Goal: Task Accomplishment & Management: Use online tool/utility

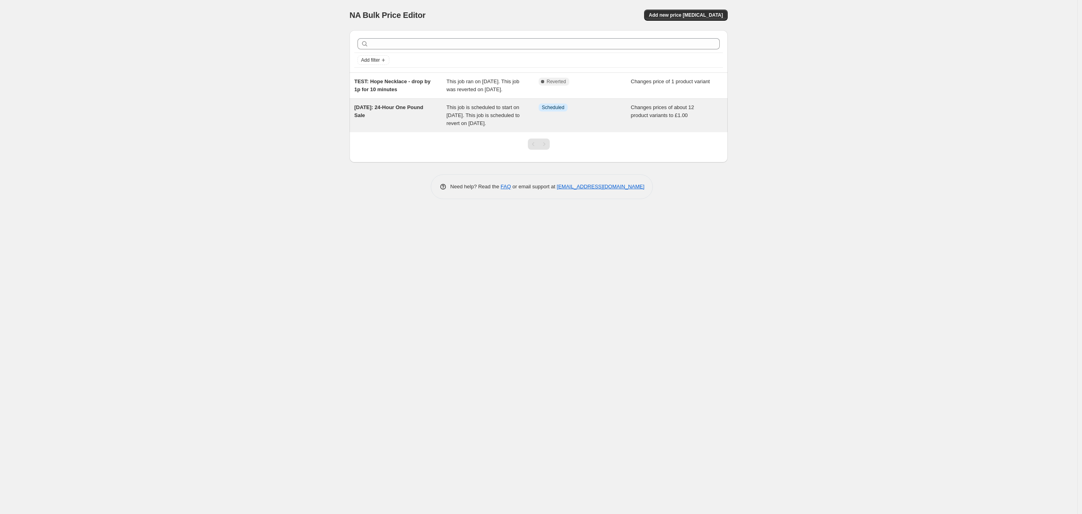
click at [480, 126] on span "This job is scheduled to start on [DATE]. This job is scheduled to revert on [D…" at bounding box center [483, 115] width 73 height 22
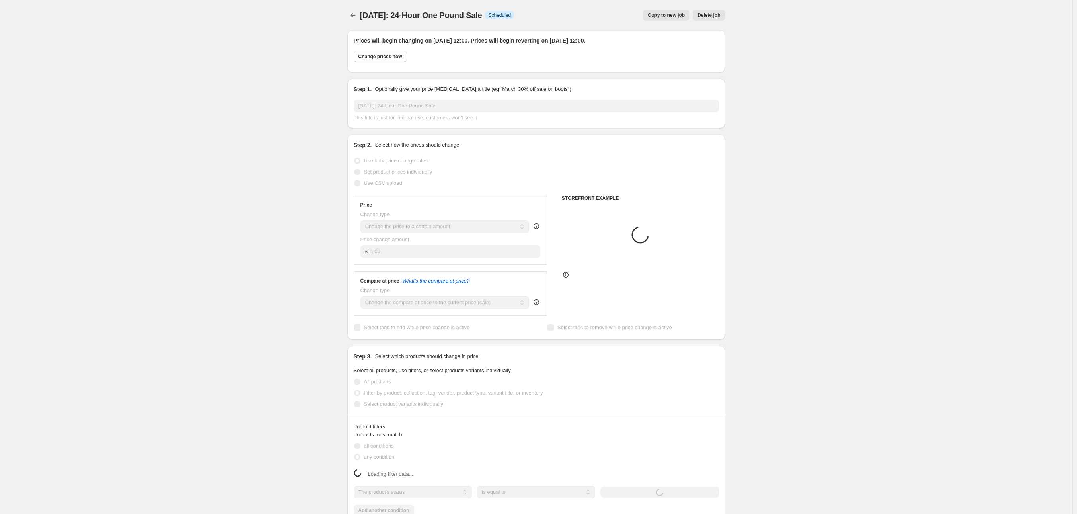
select select "collection"
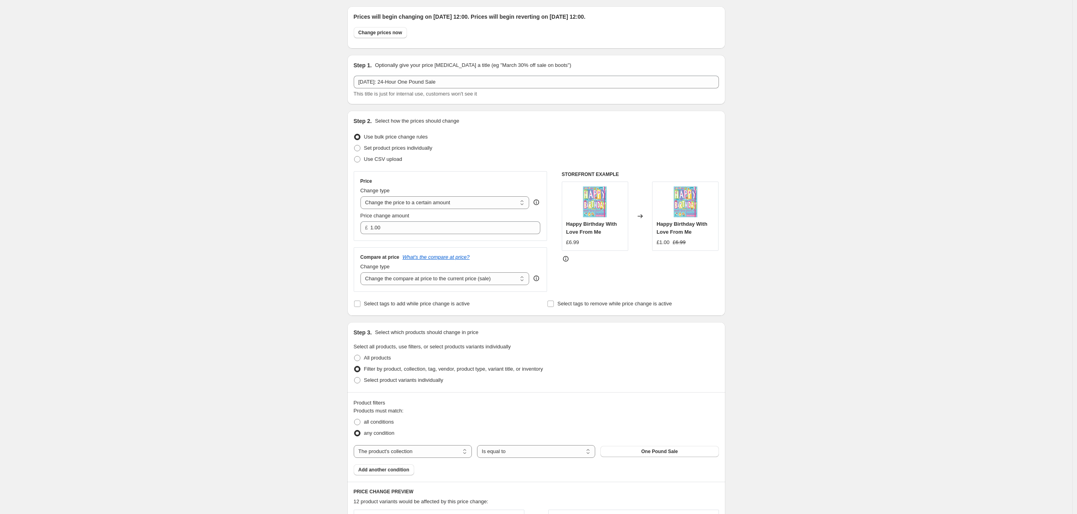
scroll to position [25, 0]
click at [427, 303] on span "Select tags to add while price change is active" at bounding box center [417, 303] width 106 height 6
click at [361, 303] on input "Select tags to add while price change is active" at bounding box center [357, 303] width 6 height 6
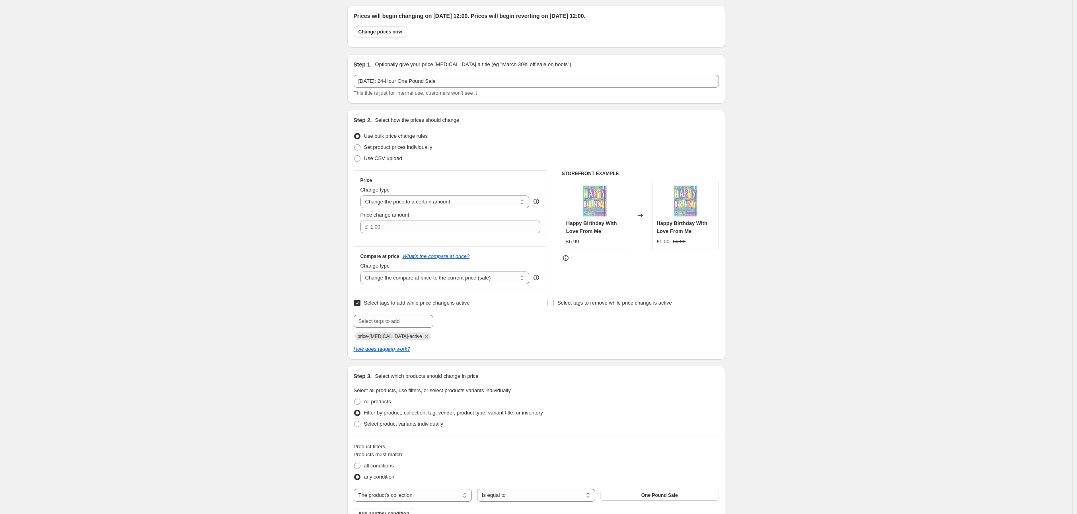
click at [427, 303] on span "Select tags to add while price change is active" at bounding box center [417, 303] width 106 height 6
click at [361, 303] on input "Select tags to add while price change is active" at bounding box center [357, 303] width 6 height 6
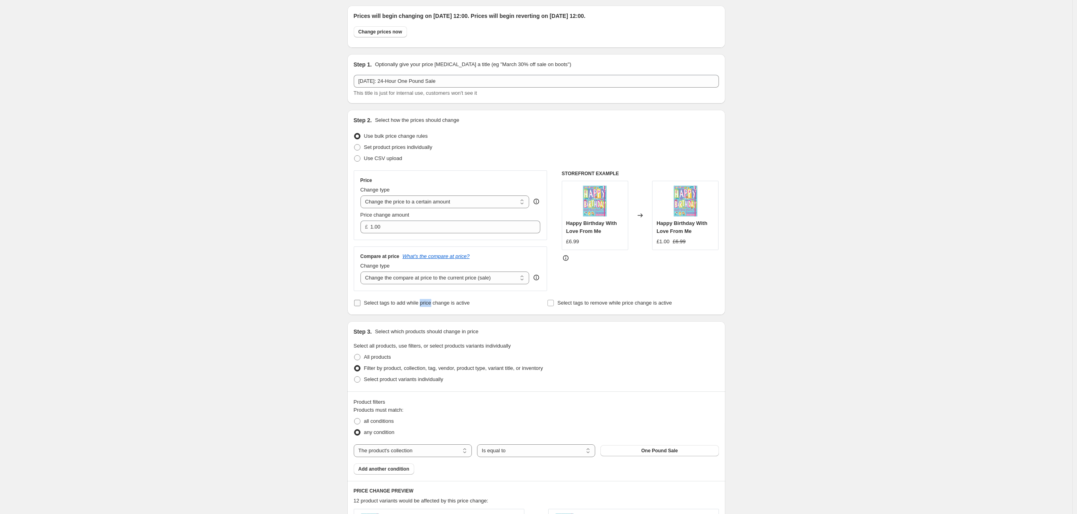
click at [427, 303] on span "Select tags to add while price change is active" at bounding box center [417, 303] width 106 height 6
click at [361, 303] on input "Select tags to add while price change is active" at bounding box center [357, 303] width 6 height 6
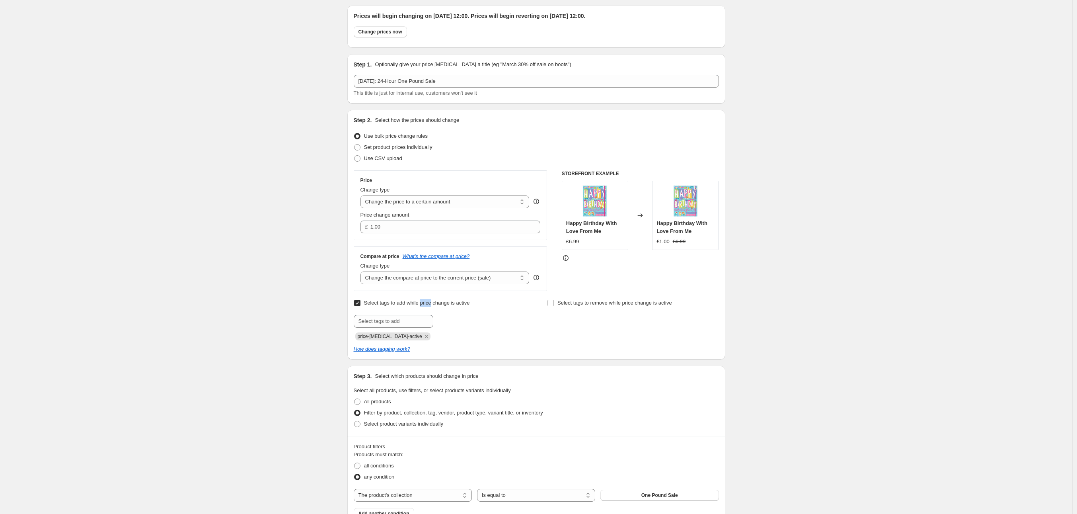
click at [427, 303] on span "Select tags to add while price change is active" at bounding box center [417, 303] width 106 height 6
click at [361, 303] on input "Select tags to add while price change is active" at bounding box center [357, 303] width 6 height 6
checkbox input "false"
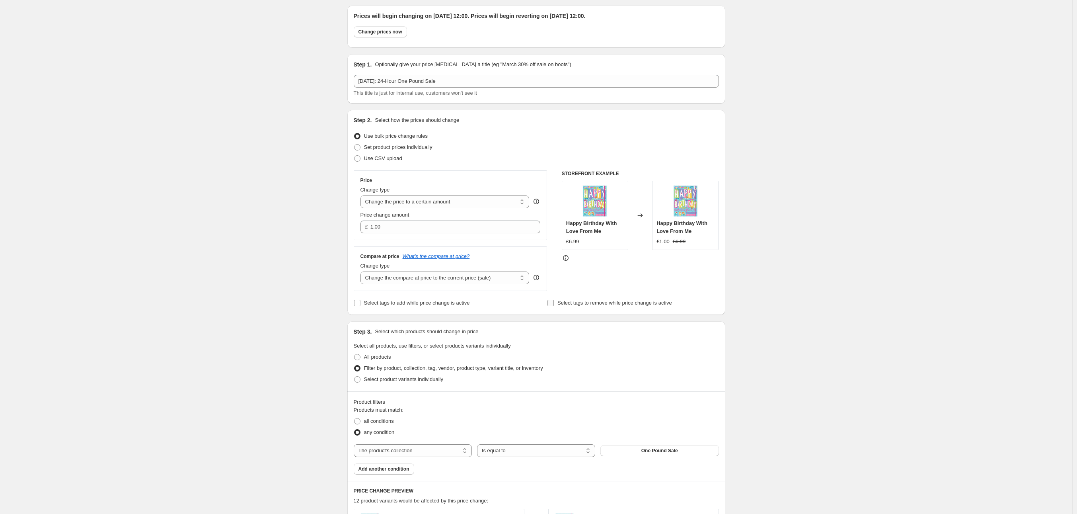
click at [624, 305] on span "Select tags to remove while price change is active" at bounding box center [615, 303] width 115 height 6
click at [554, 305] on input "Select tags to remove while price change is active" at bounding box center [551, 303] width 6 height 6
checkbox input "true"
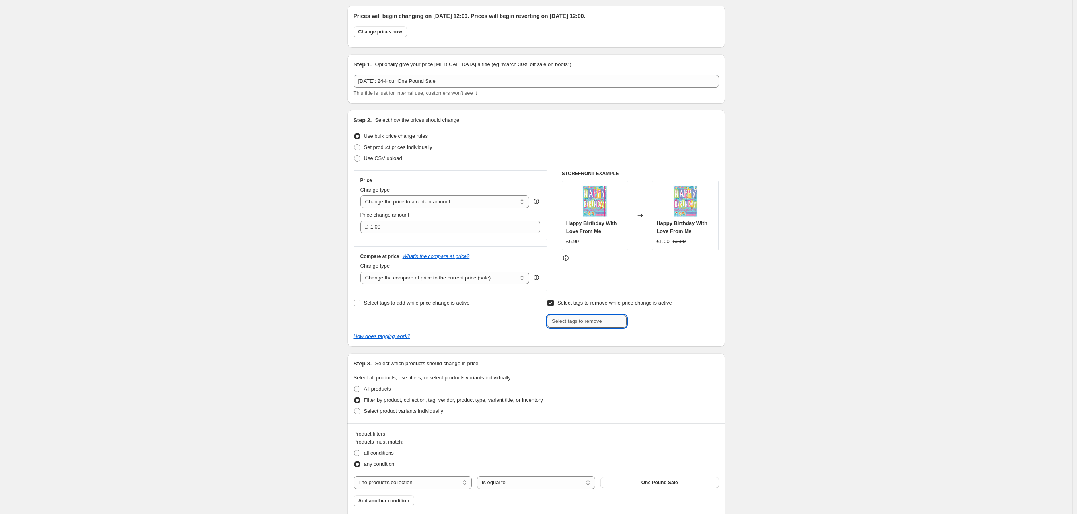
click at [607, 319] on input "text" at bounding box center [587, 321] width 80 height 13
paste input "I've taken in various changes. Please check and let me know if you are happy :)"
type input "deal15"
click at [649, 323] on span "deal15" at bounding box center [651, 321] width 15 height 6
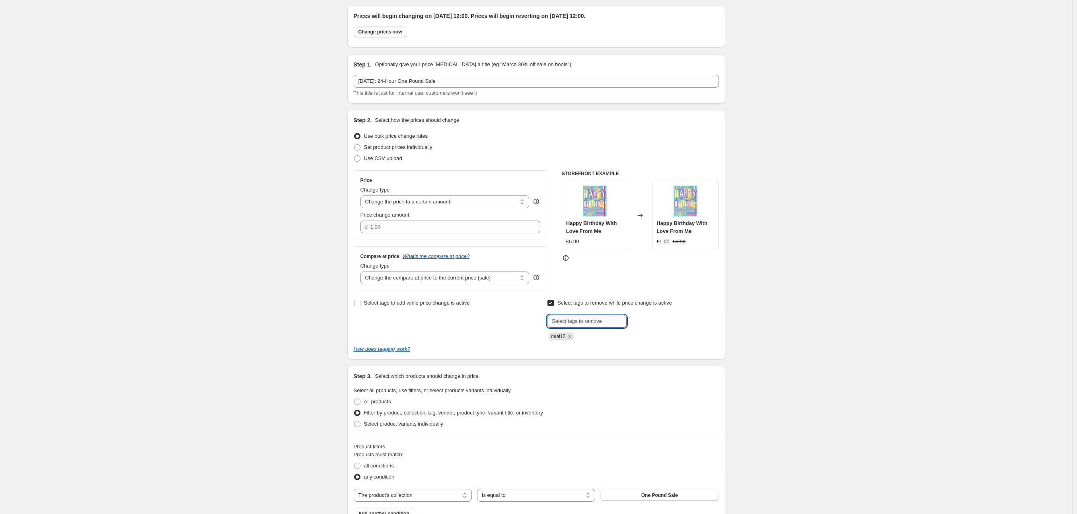
click at [593, 323] on input "text" at bounding box center [587, 321] width 80 height 13
paste input "3FOR10"
type input "3FOR10"
click at [654, 322] on span "3FOR10" at bounding box center [653, 321] width 18 height 6
click at [573, 336] on icon "Remove deal15" at bounding box center [569, 336] width 7 height 7
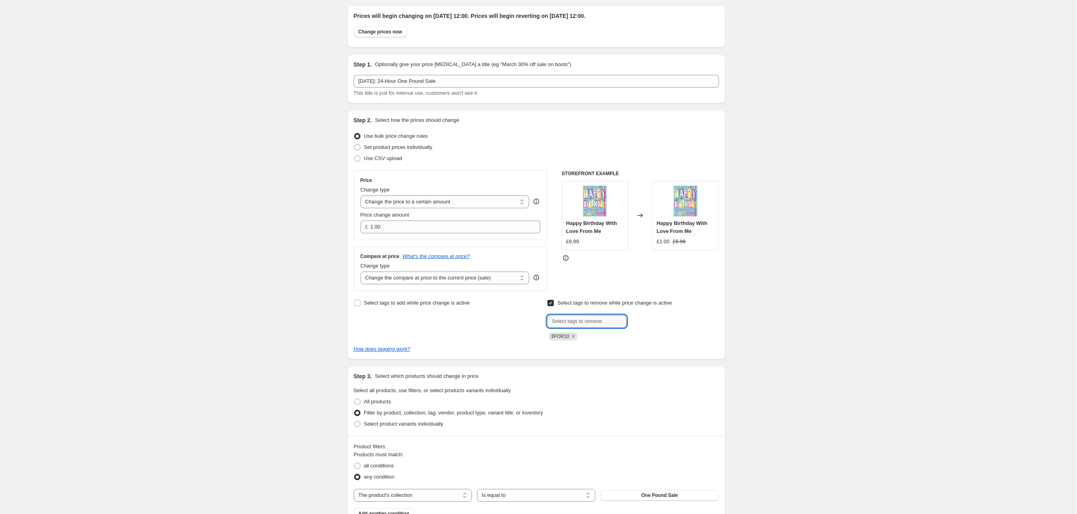
click at [575, 323] on input "text" at bounding box center [587, 321] width 80 height 13
paste input "DEAL15"
type input "DEAL15"
click at [663, 320] on span "DEAL15" at bounding box center [653, 321] width 18 height 6
click at [584, 325] on input "text" at bounding box center [587, 321] width 80 height 13
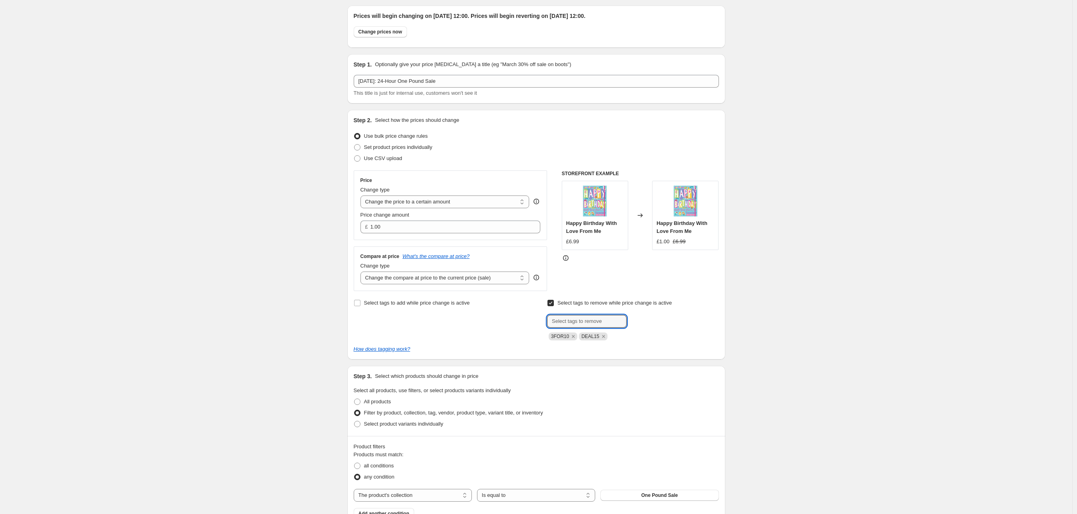
paste input "DEAL10"
type input "DEAL10"
click at [646, 320] on span "Add DEAL10" at bounding box center [648, 320] width 29 height 6
click at [818, 327] on div "[DATE]: 24-Hour One Pound Sale. This page is ready [DATE]: 24-Hour One Pound Sa…" at bounding box center [536, 495] width 1073 height 1040
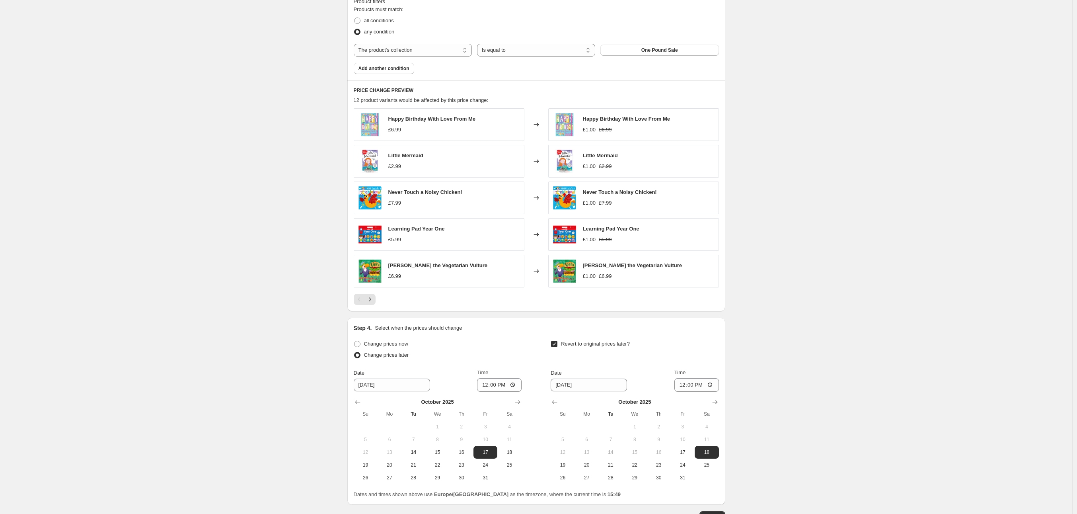
scroll to position [473, 0]
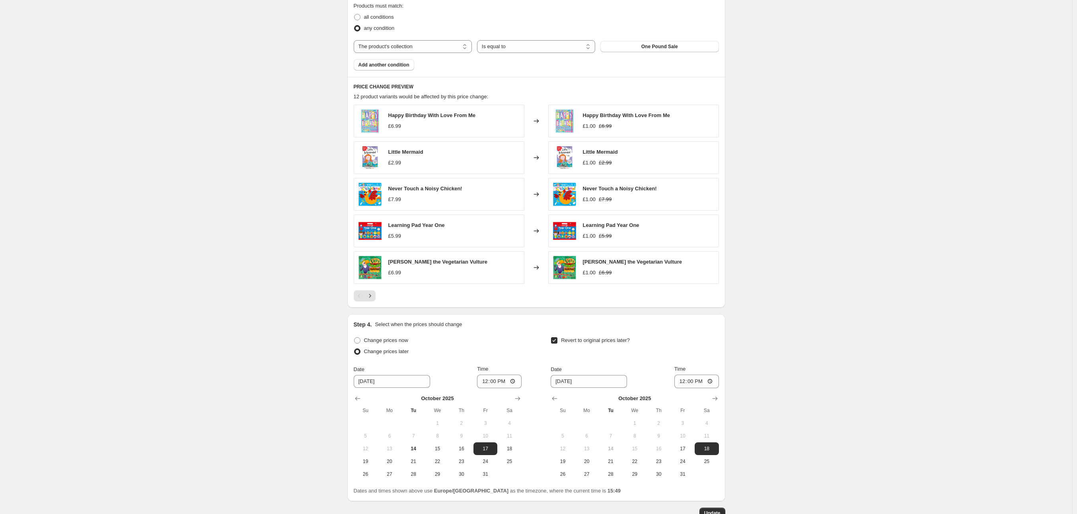
click at [749, 337] on div "[DATE]: 24-Hour One Pound Sale. This page is ready [DATE]: 24-Hour One Pound Sa…" at bounding box center [536, 47] width 1073 height 1040
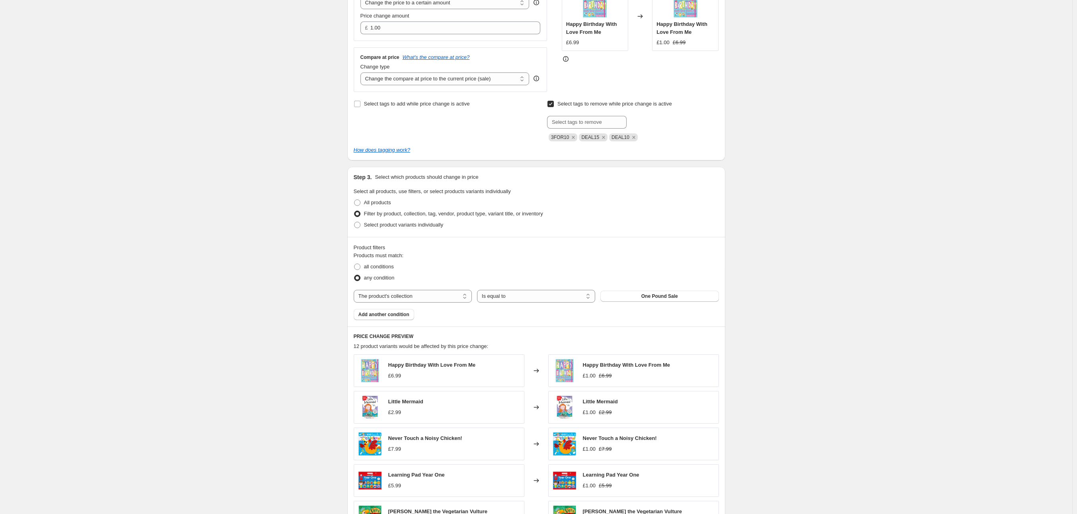
scroll to position [0, 0]
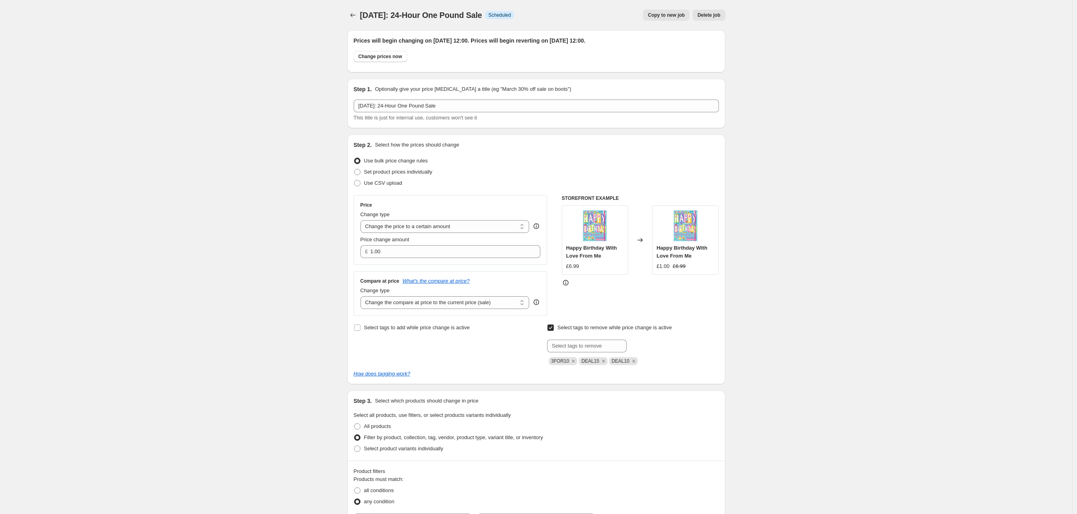
click at [724, 129] on div "Prices will begin changing on 17 October 2025 at 12:00. Prices will begin rever…" at bounding box center [533, 508] width 384 height 968
click at [726, 129] on div "Prices will begin changing on 17 October 2025 at 12:00. Prices will begin rever…" at bounding box center [533, 508] width 384 height 968
click at [724, 128] on div "Prices will begin changing on 17 October 2025 at 12:00. Prices will begin rever…" at bounding box center [533, 508] width 384 height 968
click at [726, 129] on div "Prices will begin changing on 17 October 2025 at 12:00. Prices will begin rever…" at bounding box center [533, 508] width 384 height 968
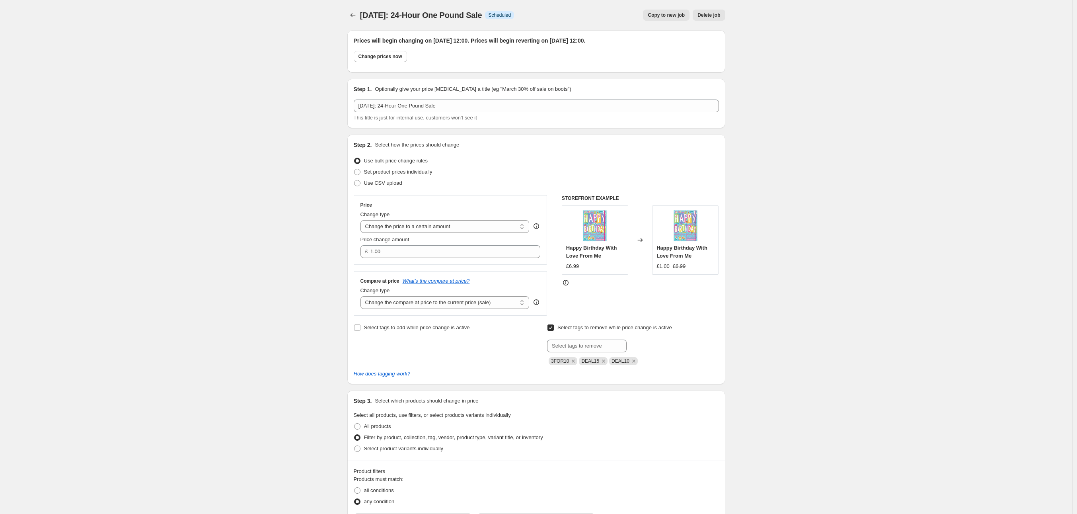
click at [724, 129] on div "Prices will begin changing on 17 October 2025 at 12:00. Prices will begin rever…" at bounding box center [533, 508] width 384 height 968
click at [724, 128] on div "Step 1. Optionally give your price change job a title (eg "March 30% off sale o…" at bounding box center [536, 103] width 378 height 49
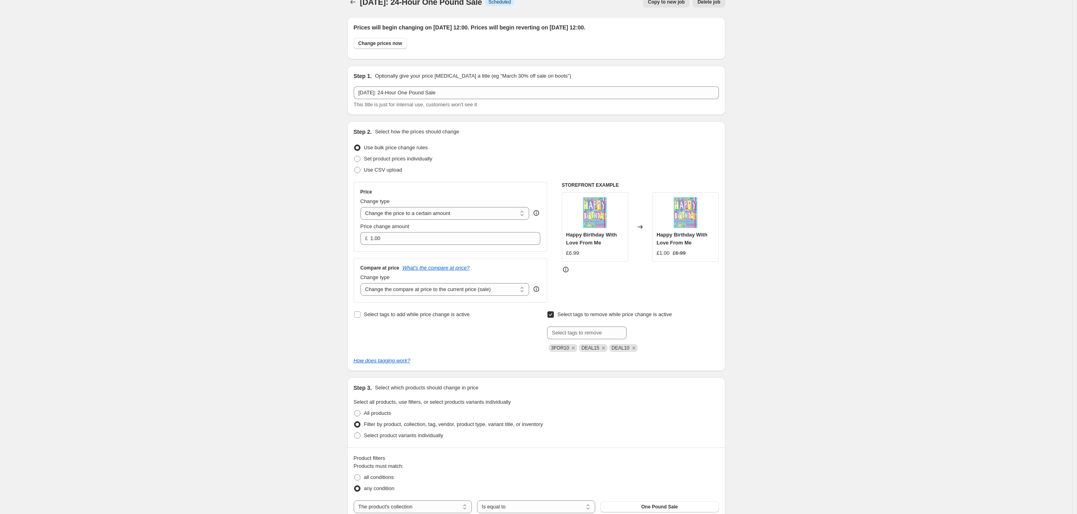
scroll to position [13, 0]
click at [724, 113] on div "Step 1. Optionally give your price change job a title (eg "March 30% off sale o…" at bounding box center [536, 90] width 378 height 49
click at [719, 109] on div "Step 1. Optionally give your price change job a title (eg "March 30% off sale o…" at bounding box center [536, 90] width 378 height 49
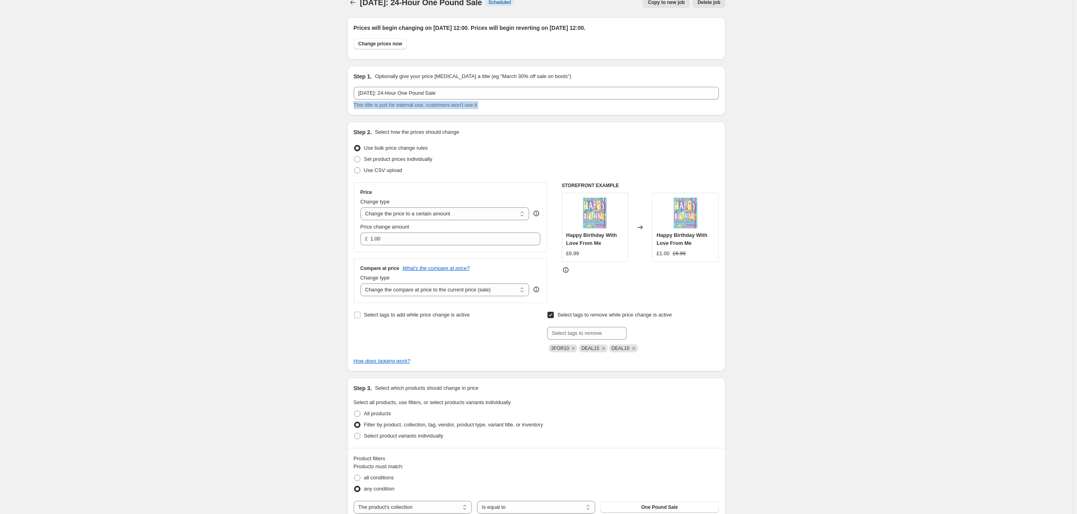
click at [719, 109] on div "Step 1. Optionally give your price change job a title (eg "March 30% off sale o…" at bounding box center [536, 90] width 378 height 49
click at [753, 114] on div "[DATE]: 24-Hour One Pound Sale. This page is ready [DATE]: 24-Hour One Pound Sa…" at bounding box center [536, 507] width 1073 height 1040
click at [714, 117] on div "Prices will begin changing on 17 October 2025 at 12:00. Prices will begin rever…" at bounding box center [533, 495] width 384 height 968
click at [716, 116] on div "Prices will begin changing on 17 October 2025 at 12:00. Prices will begin rever…" at bounding box center [533, 495] width 384 height 968
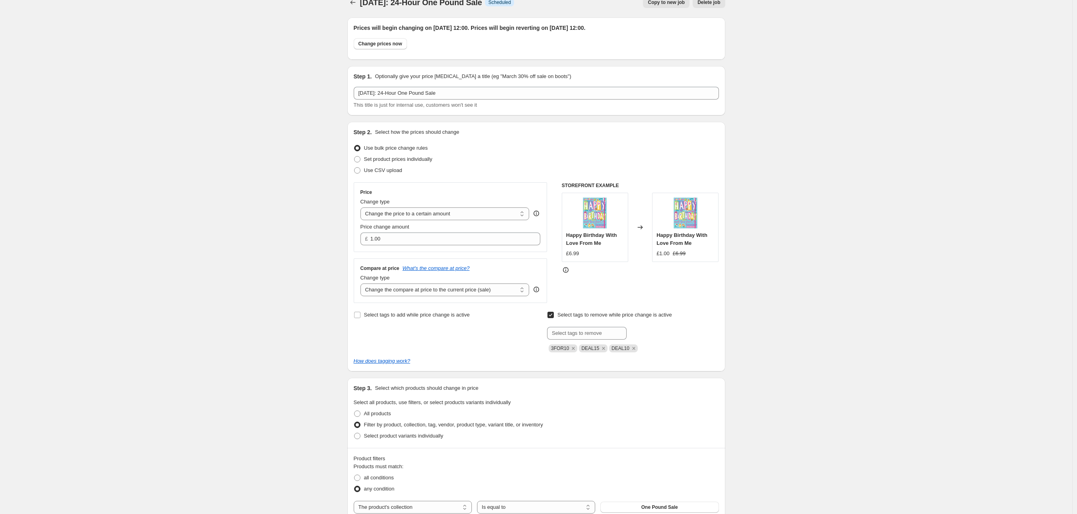
click at [716, 116] on div "Prices will begin changing on 17 October 2025 at 12:00. Prices will begin rever…" at bounding box center [533, 495] width 384 height 968
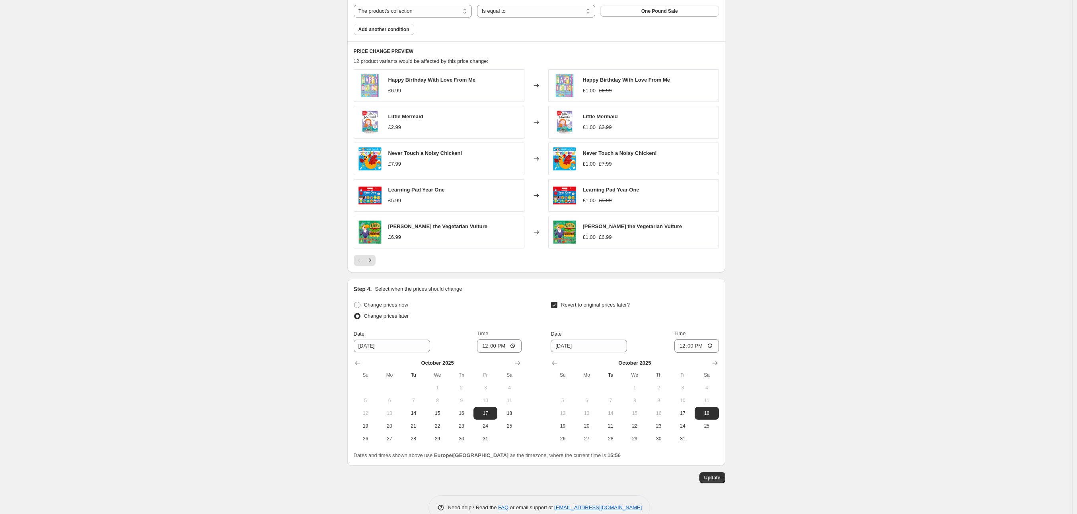
scroll to position [526, 0]
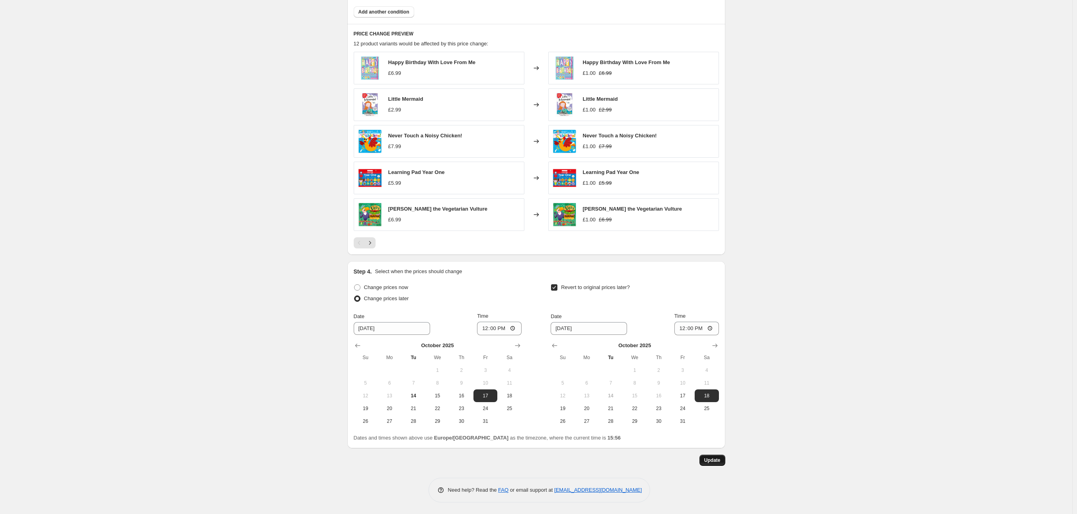
click at [714, 462] on span "Update" at bounding box center [712, 460] width 16 height 6
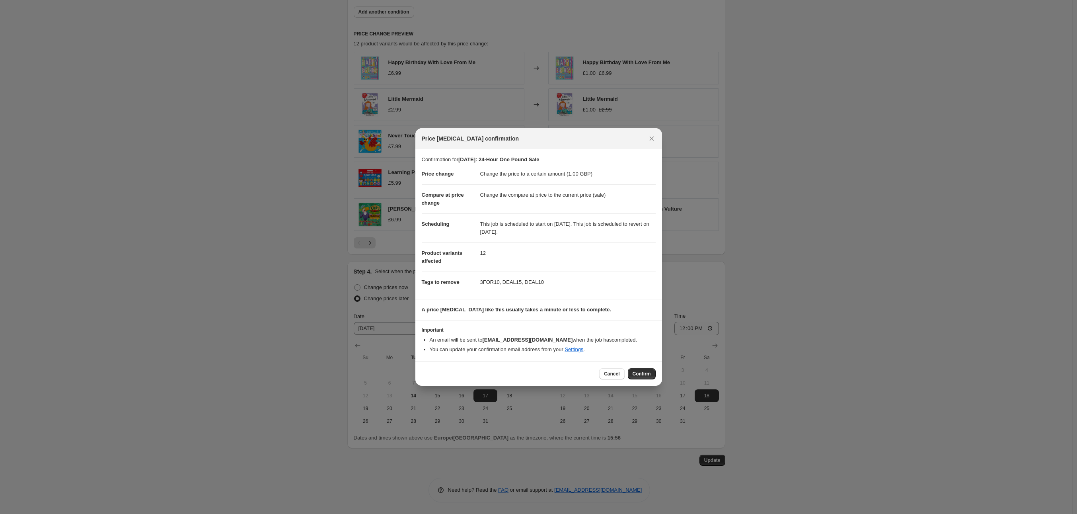
click at [422, 138] on span "Price [MEDICAL_DATA] confirmation" at bounding box center [471, 139] width 98 height 8
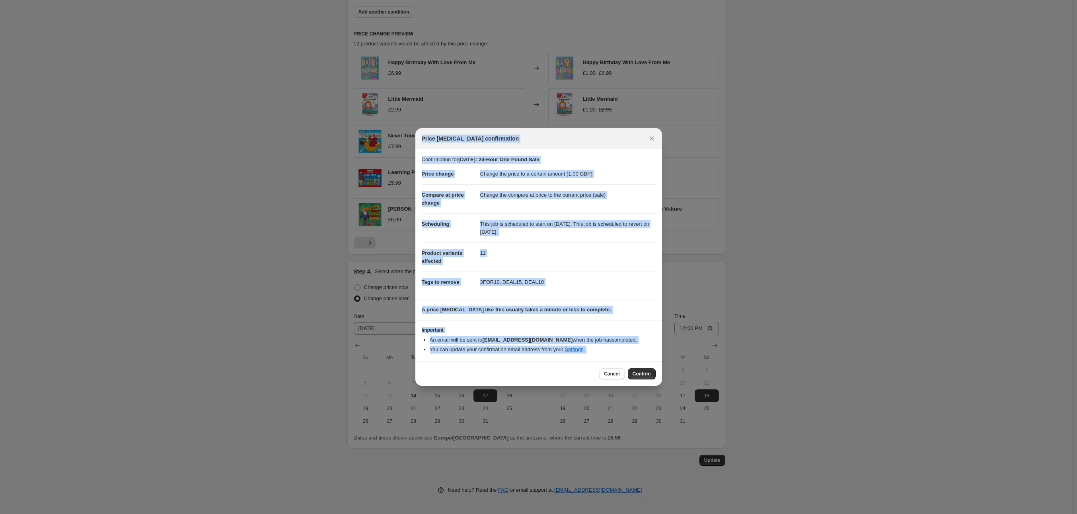
drag, startPoint x: 422, startPoint y: 138, endPoint x: 610, endPoint y: 353, distance: 285.7
click at [610, 353] on div "Price change job confirmation Confirmation for OCT25: 24-Hour One Pound Sale Pr…" at bounding box center [539, 256] width 247 height 257
click at [609, 351] on li "You can update your confirmation email address from your Settings ." at bounding box center [543, 349] width 226 height 8
drag, startPoint x: 606, startPoint y: 349, endPoint x: 421, endPoint y: 136, distance: 282.2
click at [421, 136] on div "Price change job confirmation Confirmation for OCT25: 24-Hour One Pound Sale Pr…" at bounding box center [539, 256] width 247 height 257
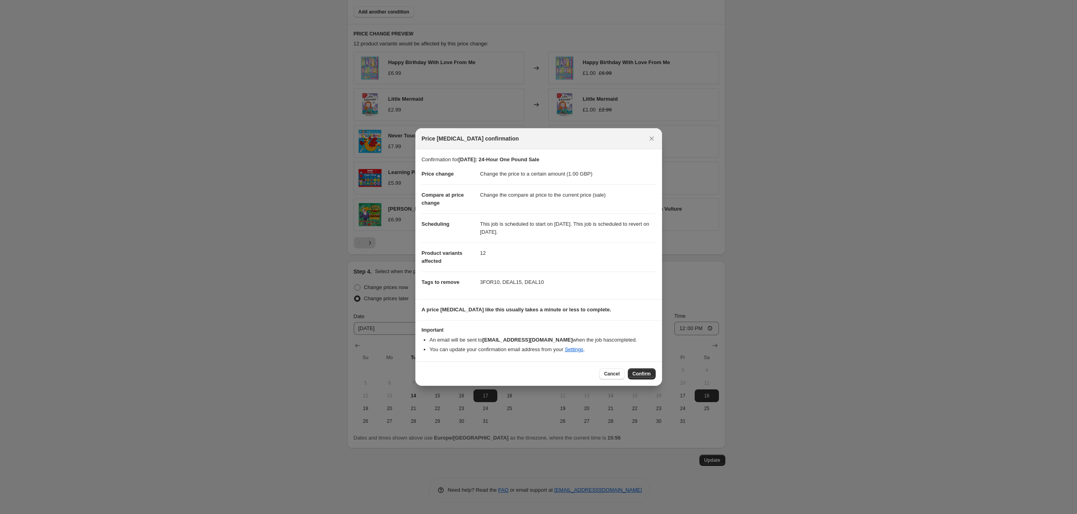
click at [579, 275] on dd "3FOR10, DEAL15, DEAL10" at bounding box center [568, 281] width 176 height 21
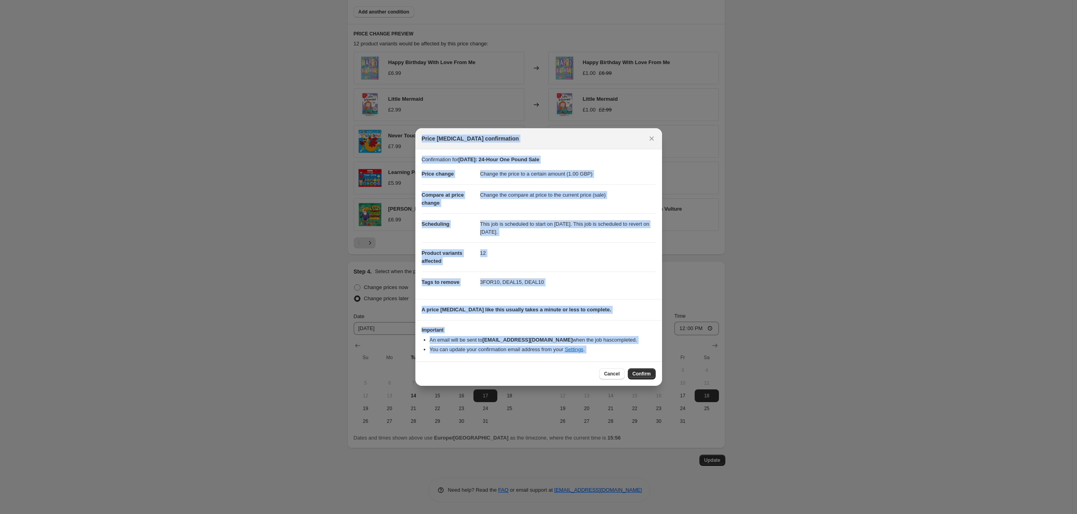
drag, startPoint x: 422, startPoint y: 138, endPoint x: 665, endPoint y: 374, distance: 339.2
click at [665, 513] on div "Price change job confirmation Confirmation for OCT25: 24-Hour One Pound Sale Pr…" at bounding box center [538, 514] width 1077 height 0
click at [614, 351] on li "You can update your confirmation email address from your Settings ." at bounding box center [543, 349] width 226 height 8
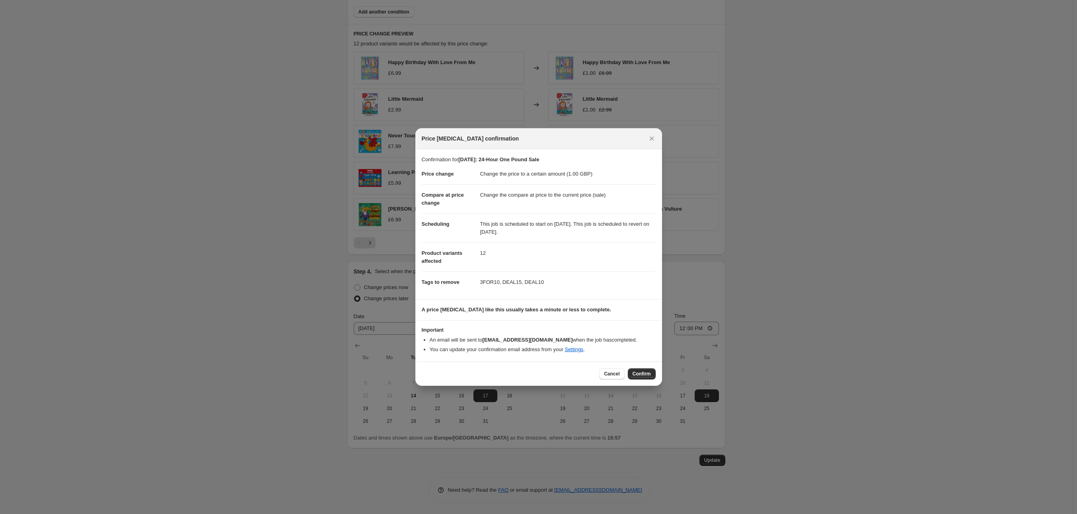
click at [452, 285] on span "Tags to remove" at bounding box center [441, 282] width 38 height 6
copy dl "Tags to remove 3FOR10, DEAL15, DEAL10"
click at [593, 276] on dd "3FOR10, DEAL15, DEAL10" at bounding box center [568, 281] width 176 height 21
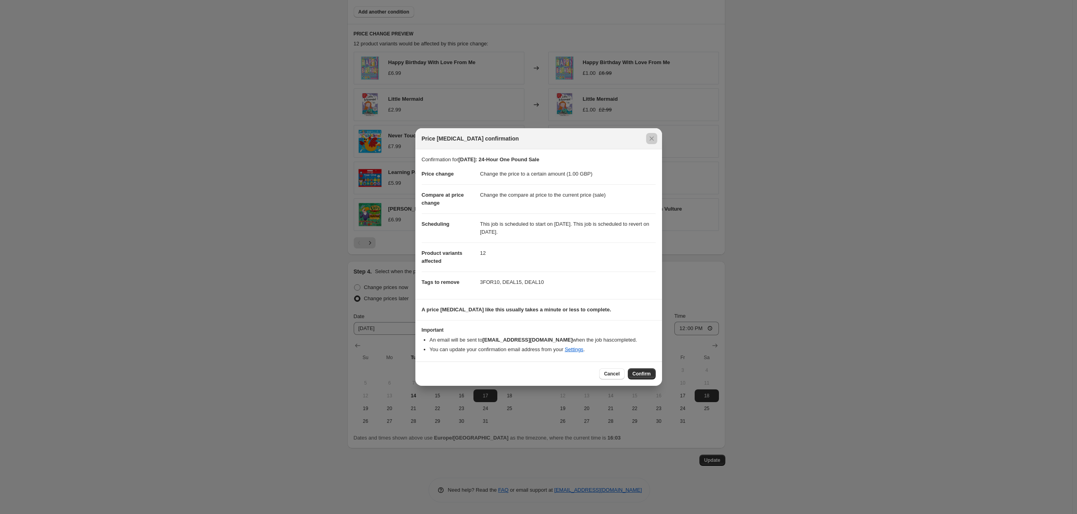
checkbox input "false"
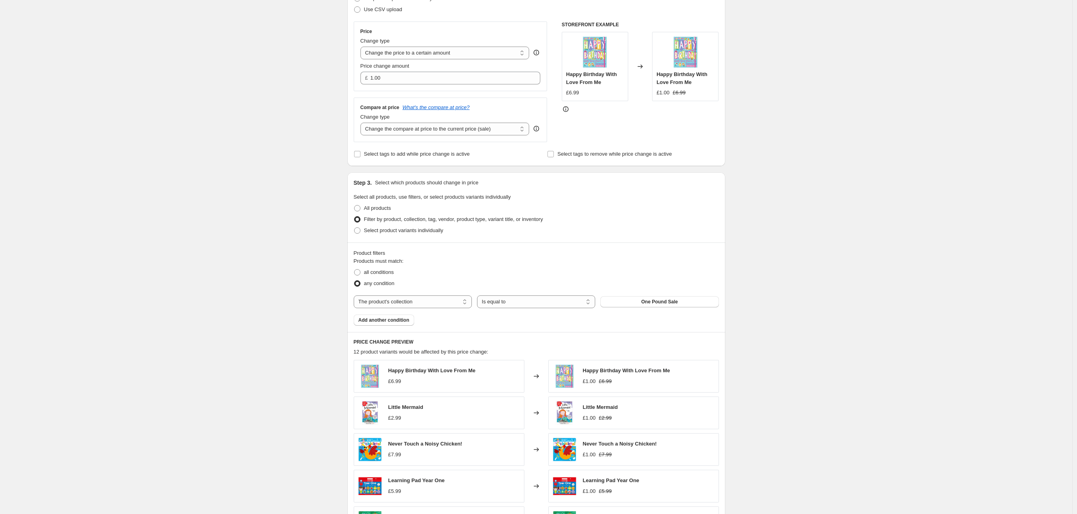
scroll to position [0, 0]
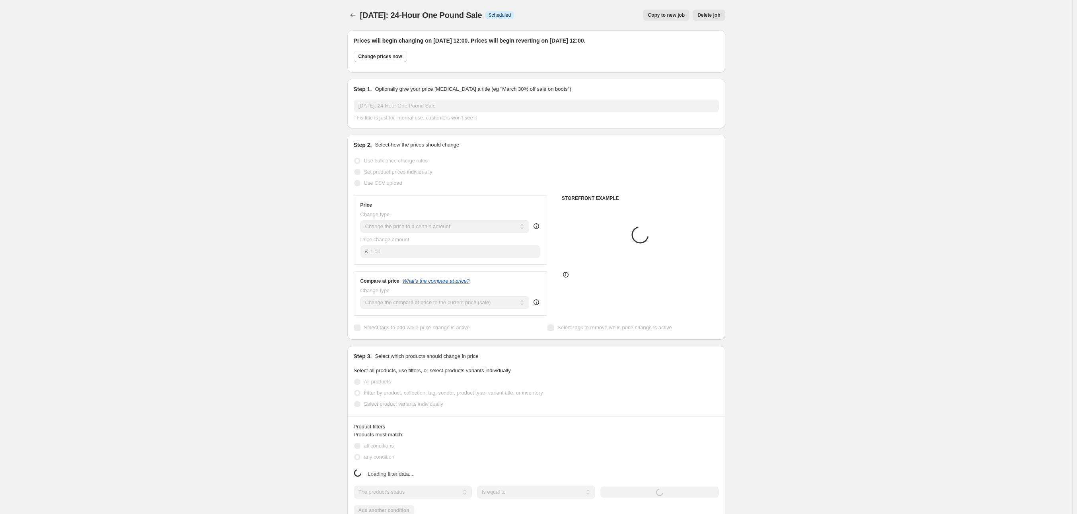
select select "collection"
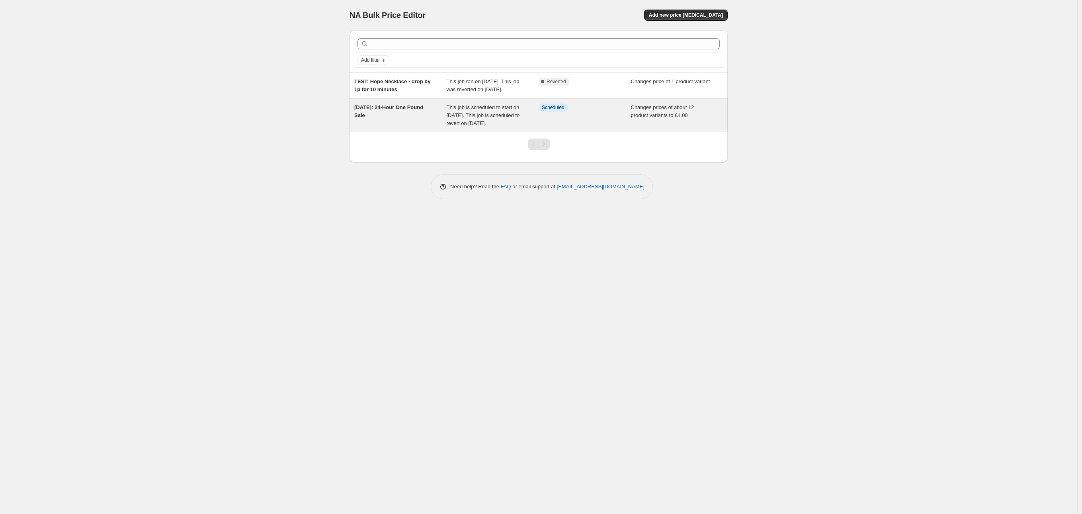
click at [488, 127] on div "This job is scheduled to start on [DATE]. This job is scheduled to revert on [D…" at bounding box center [493, 115] width 92 height 24
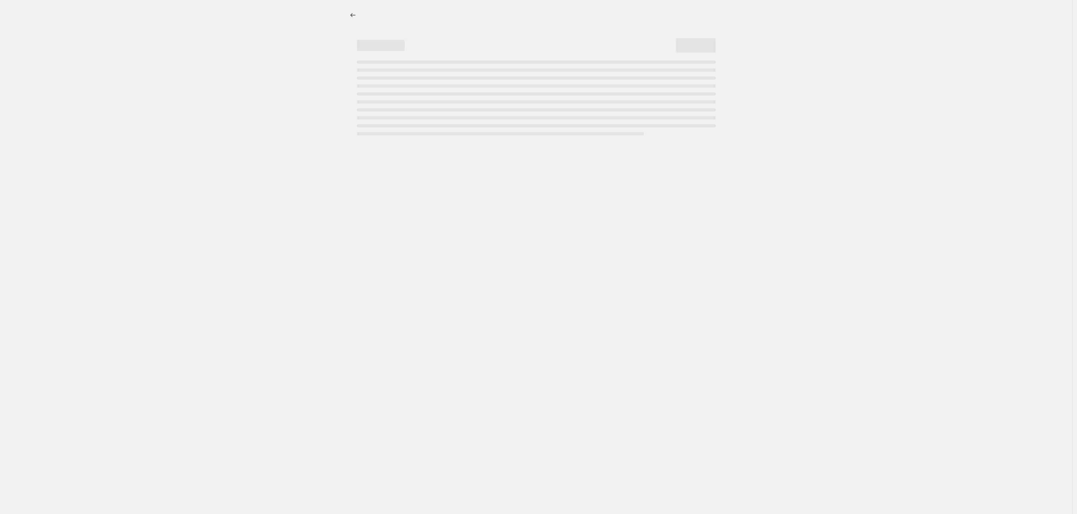
select select "collection"
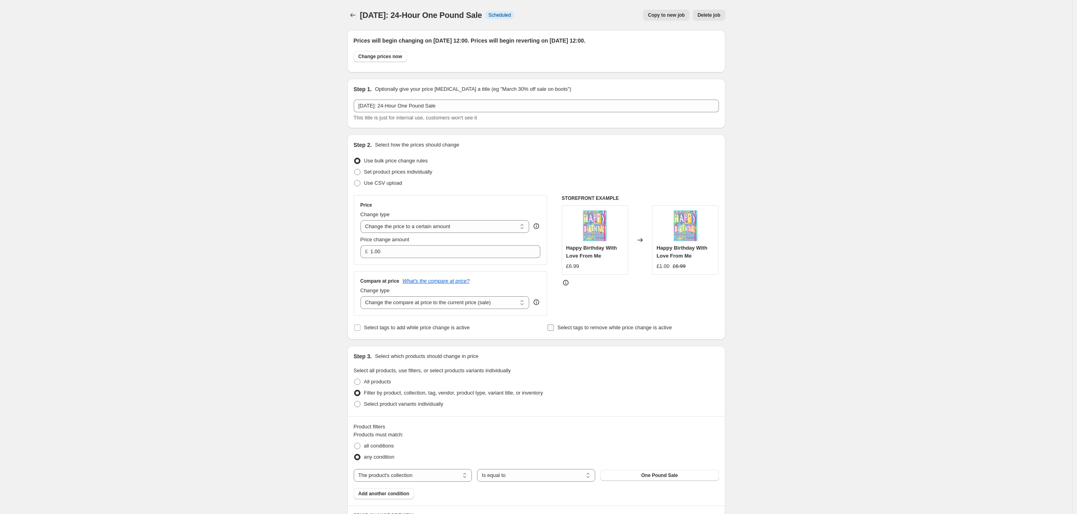
click at [572, 327] on span "Select tags to remove while price change is active" at bounding box center [615, 327] width 115 height 6
click at [554, 327] on input "Select tags to remove while price change is active" at bounding box center [551, 327] width 6 height 6
checkbox input "true"
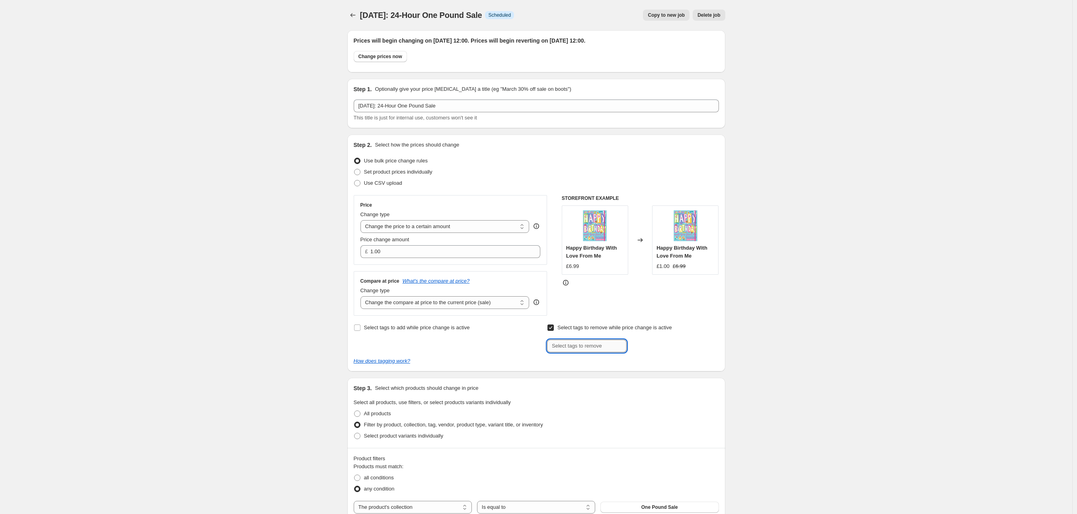
click at [575, 347] on input "text" at bounding box center [587, 345] width 80 height 13
click at [773, 126] on div "[DATE]: 24-Hour One Pound Sale. This page is ready [DATE]: 24-Hour One Pound Sa…" at bounding box center [536, 514] width 1073 height 1028
click at [394, 362] on div "How does tagging work?" at bounding box center [536, 359] width 365 height 8
click at [398, 358] on icon "How does tagging work?" at bounding box center [382, 359] width 57 height 6
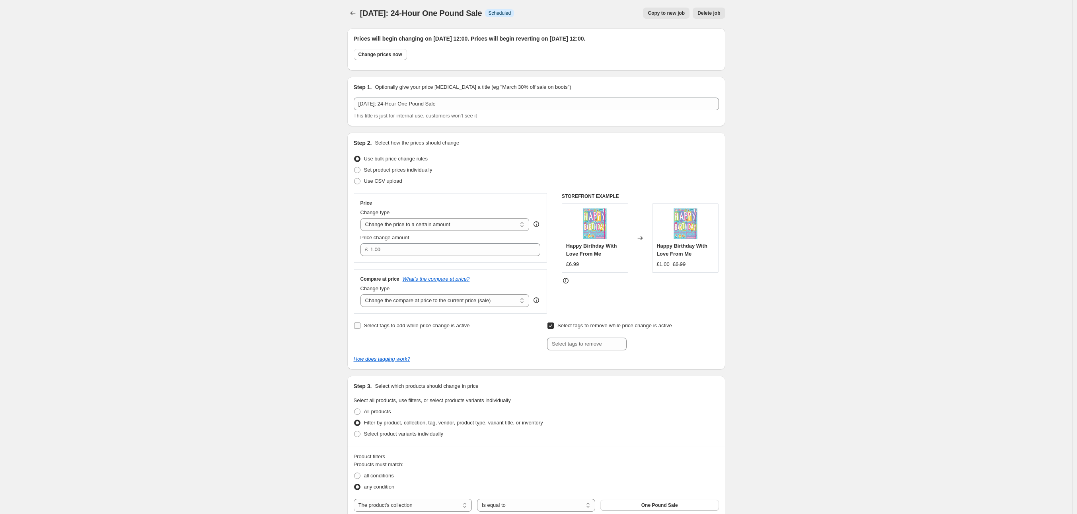
click at [389, 329] on span "Select tags to add while price change is active" at bounding box center [417, 326] width 106 height 8
click at [361, 329] on input "Select tags to add while price change is active" at bounding box center [357, 325] width 6 height 6
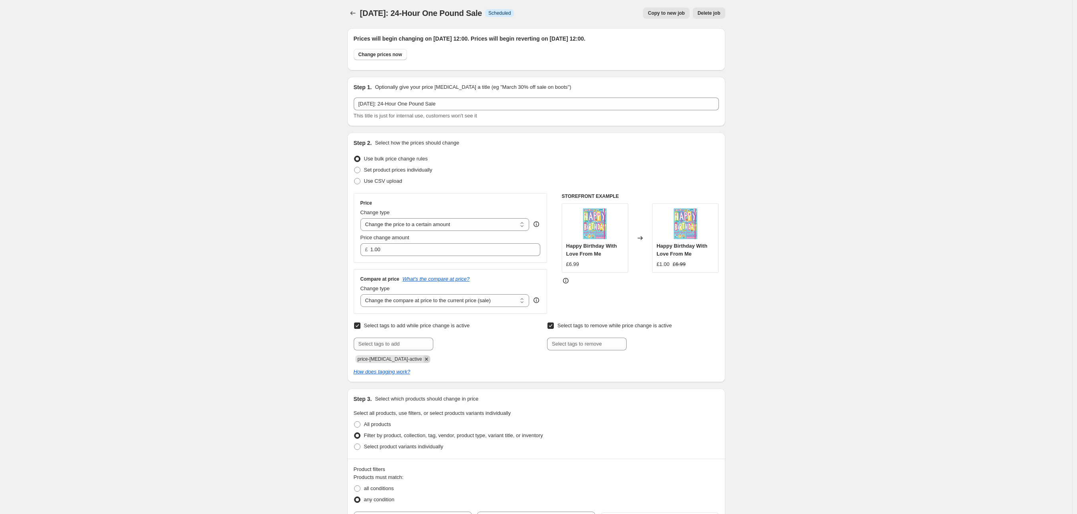
click at [423, 359] on icon "Remove price-change-job-active" at bounding box center [426, 358] width 7 height 7
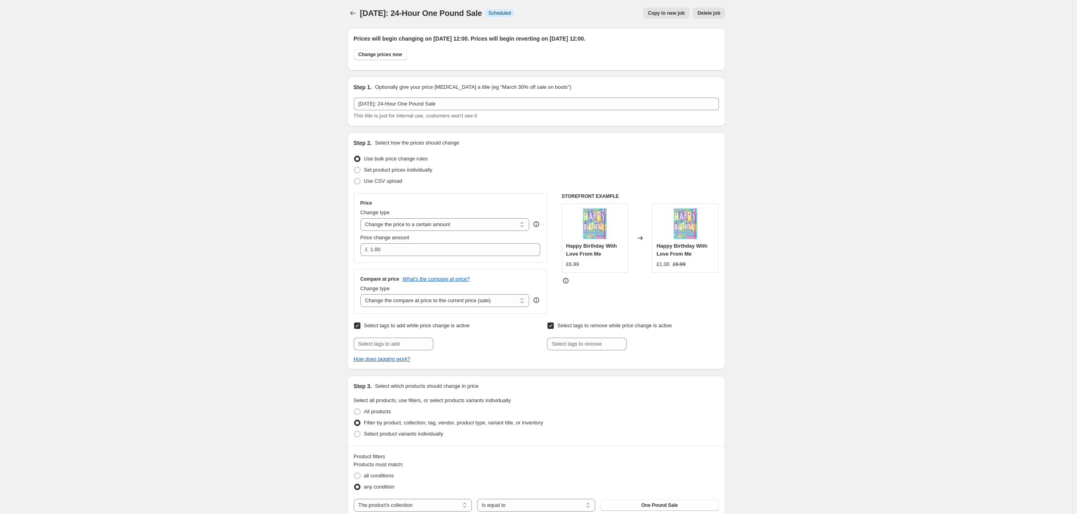
click at [380, 327] on span "Select tags to add while price change is active" at bounding box center [417, 325] width 106 height 6
click at [361, 327] on input "Select tags to add while price change is active" at bounding box center [357, 325] width 6 height 6
checkbox input "false"
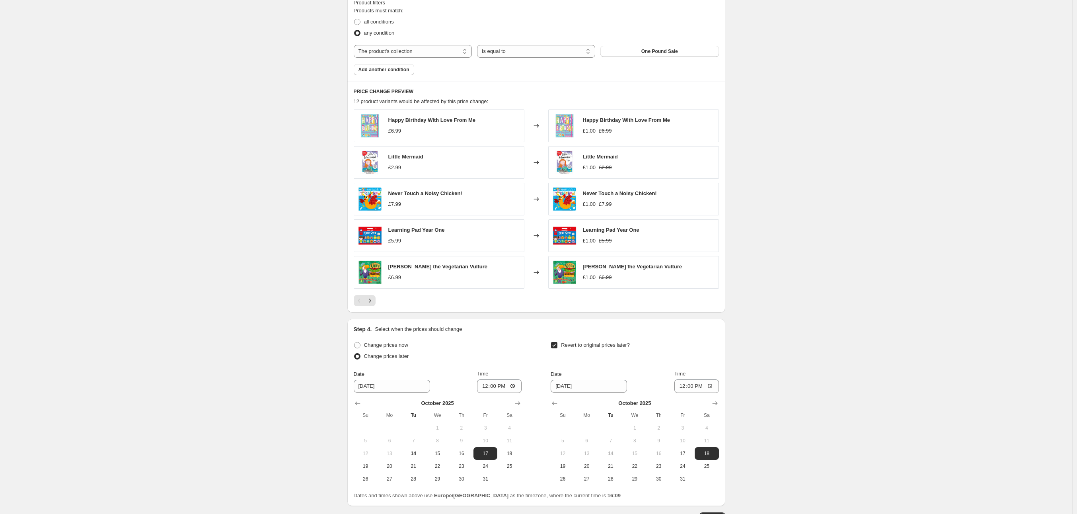
scroll to position [513, 0]
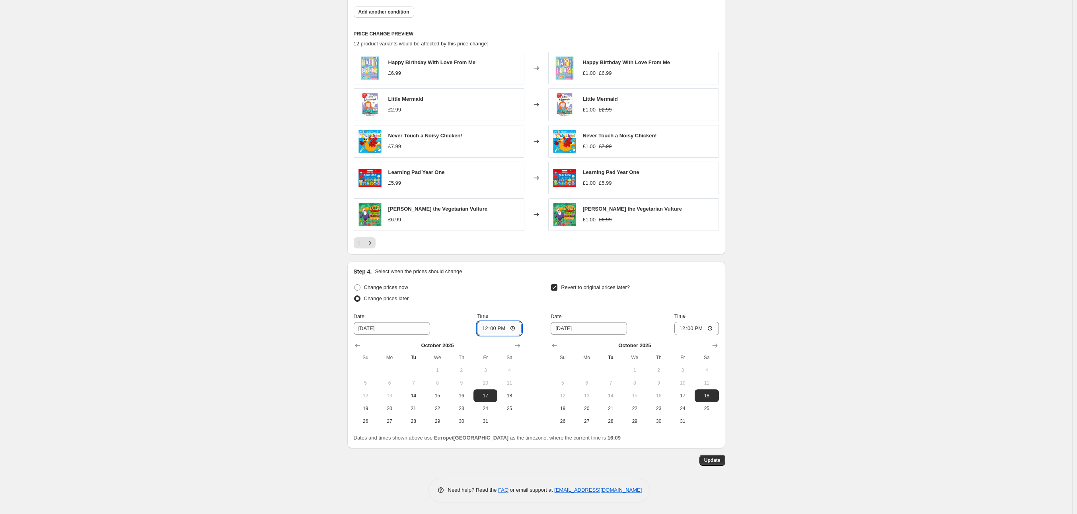
click at [494, 330] on input "12:00" at bounding box center [499, 329] width 45 height 14
type input "00:01"
click at [677, 397] on span "17" at bounding box center [683, 395] width 18 height 6
type input "[DATE]"
click at [691, 330] on input "12:00" at bounding box center [697, 329] width 45 height 14
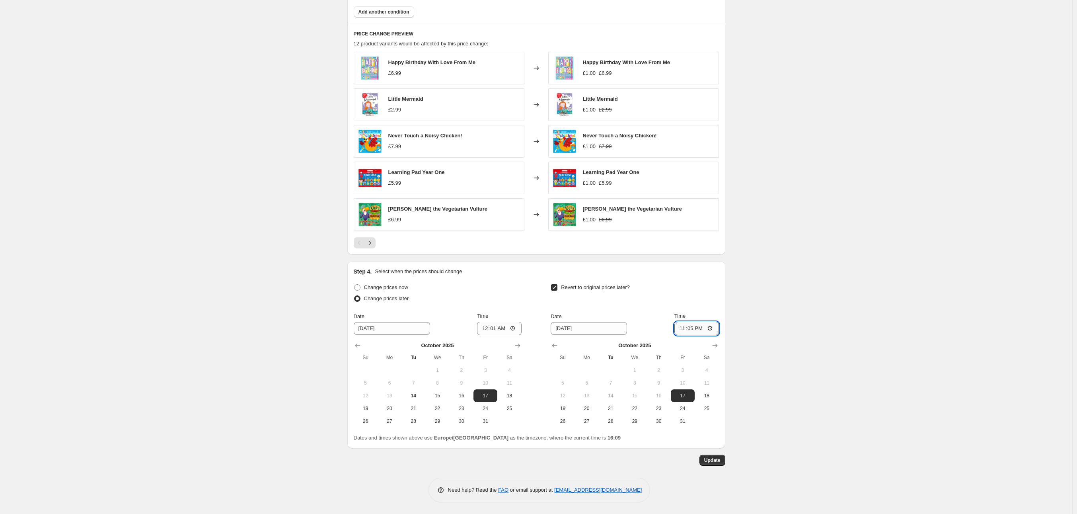
type input "23:59"
drag, startPoint x: 836, startPoint y: 340, endPoint x: 830, endPoint y: 342, distance: 6.4
click at [836, 340] on div "[DATE]: 24-Hour One Pound Sale. This page is ready [DATE]: 24-Hour One Pound Sa…" at bounding box center [536, 1] width 1073 height 1028
click at [721, 461] on span "Update" at bounding box center [712, 460] width 16 height 6
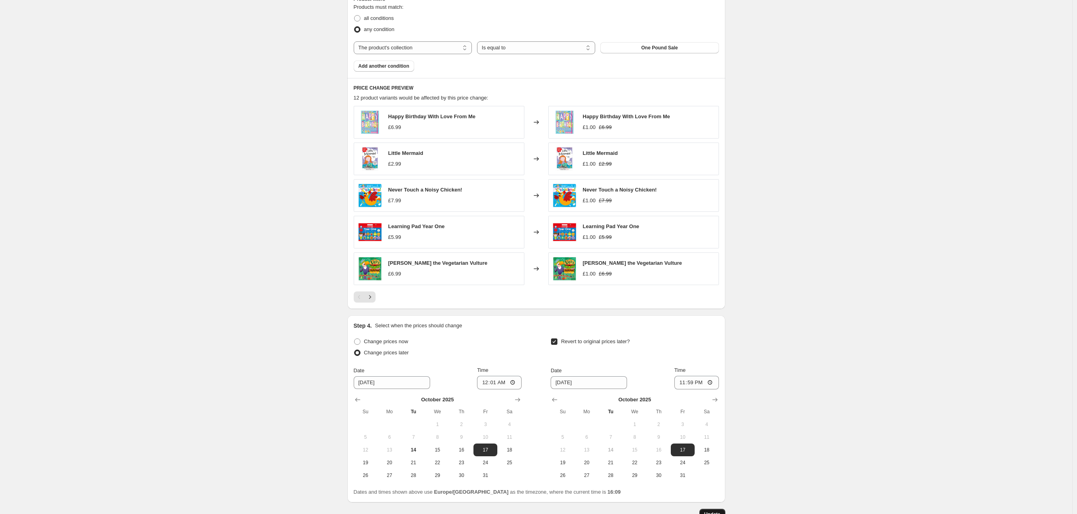
scroll to position [0, 0]
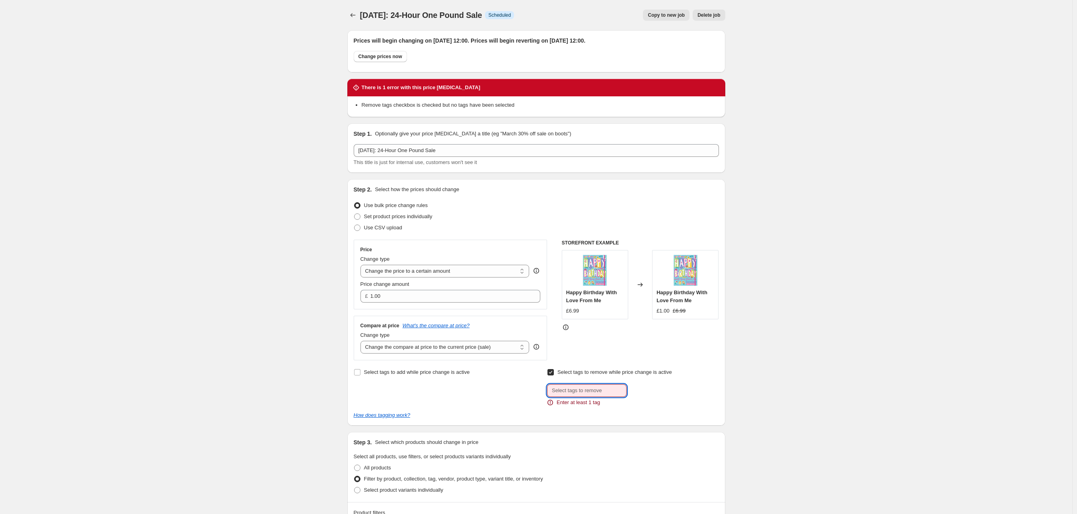
click at [605, 389] on input "text" at bounding box center [587, 390] width 80 height 13
paste input "Tags to remove 3FOR10, DEAL15, DEAL10"
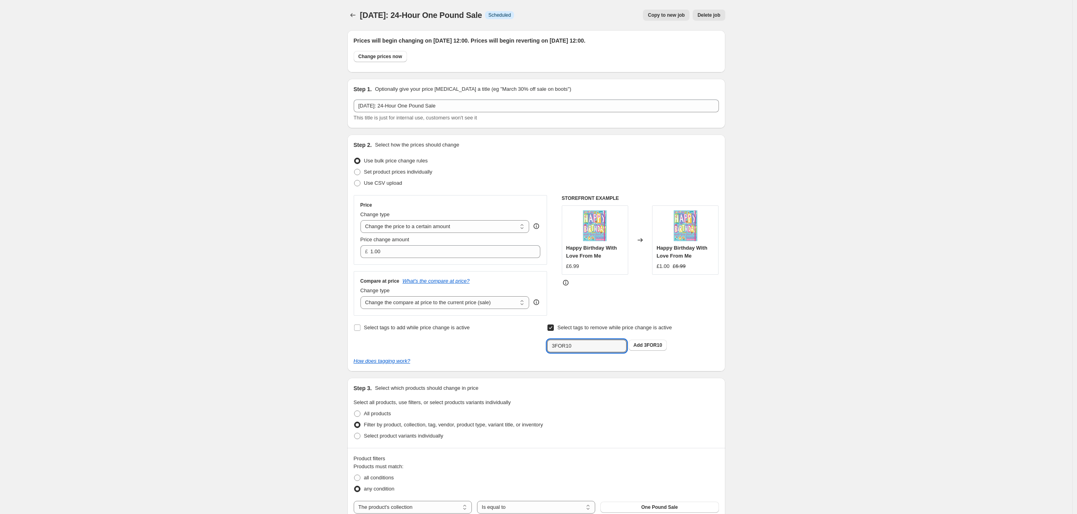
type input "3FOR10"
click at [651, 341] on button "Add 3FOR10" at bounding box center [648, 344] width 38 height 11
click at [586, 351] on input "text" at bounding box center [587, 345] width 80 height 13
paste input ", DEAL15, DEAL10"
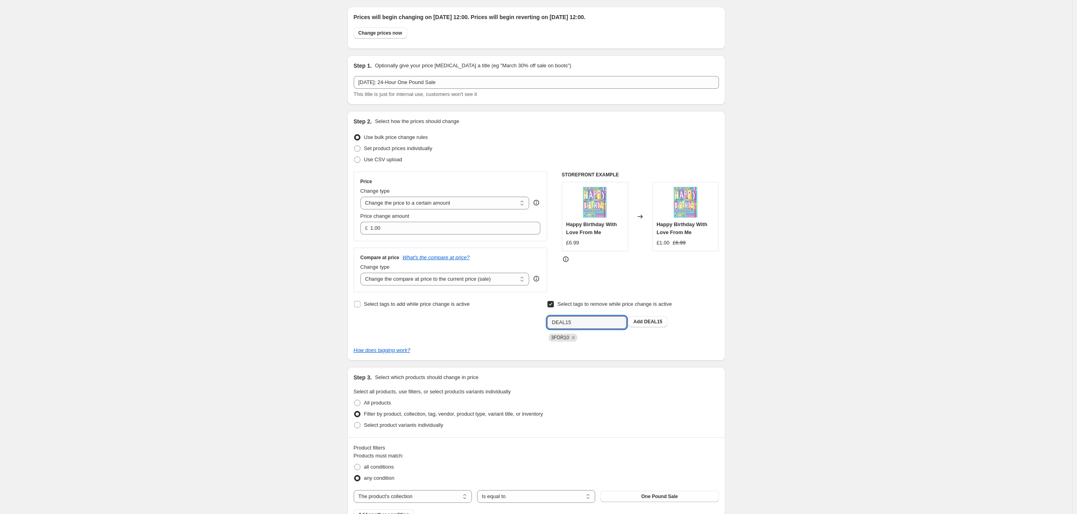
scroll to position [32, 0]
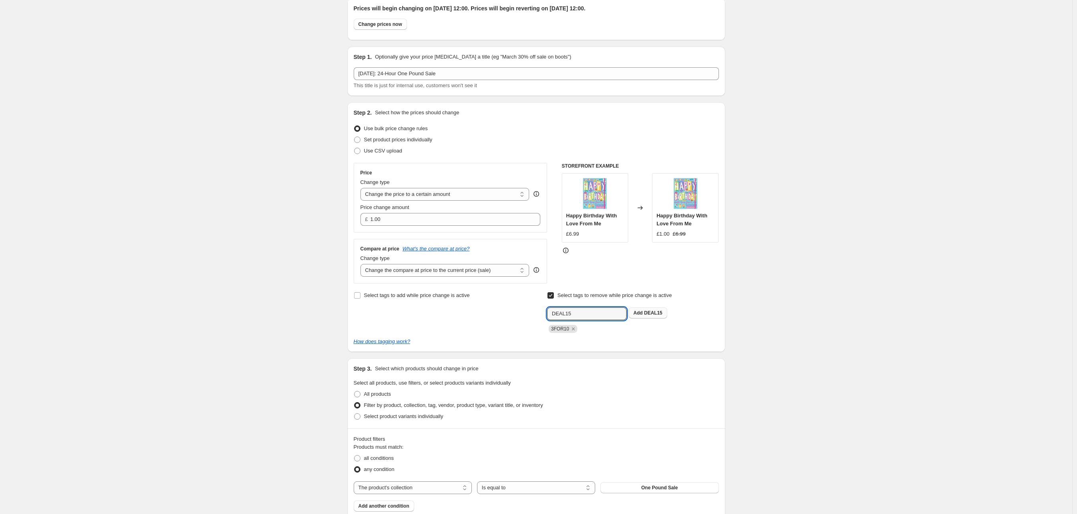
type input "DEAL15"
click at [651, 312] on span "DEAL15" at bounding box center [653, 313] width 18 height 6
drag, startPoint x: 554, startPoint y: 308, endPoint x: 593, endPoint y: 313, distance: 38.9
click at [556, 308] on input "text" at bounding box center [587, 313] width 80 height 13
paste input "DEAL10"
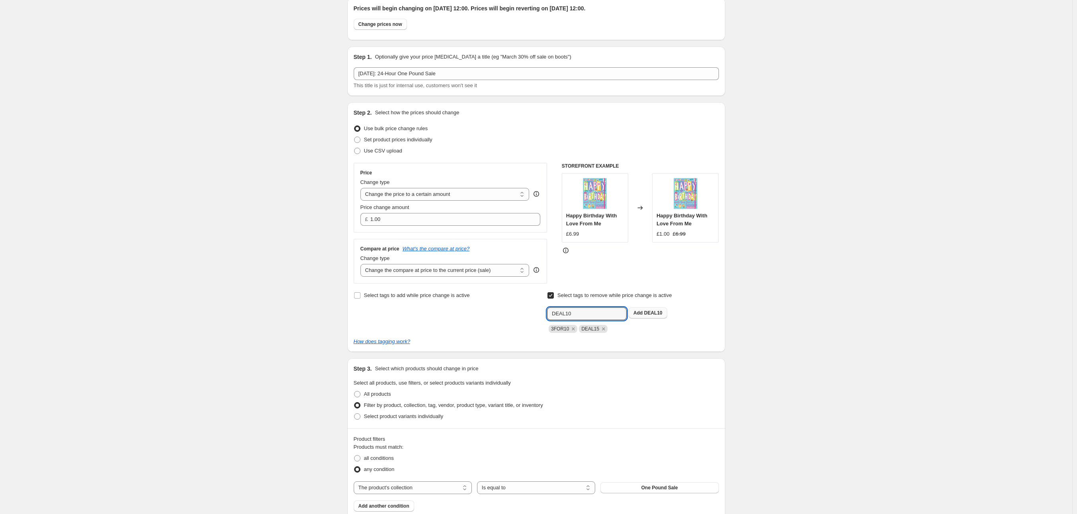
type input "DEAL10"
click at [643, 312] on b "Add" at bounding box center [638, 313] width 9 height 6
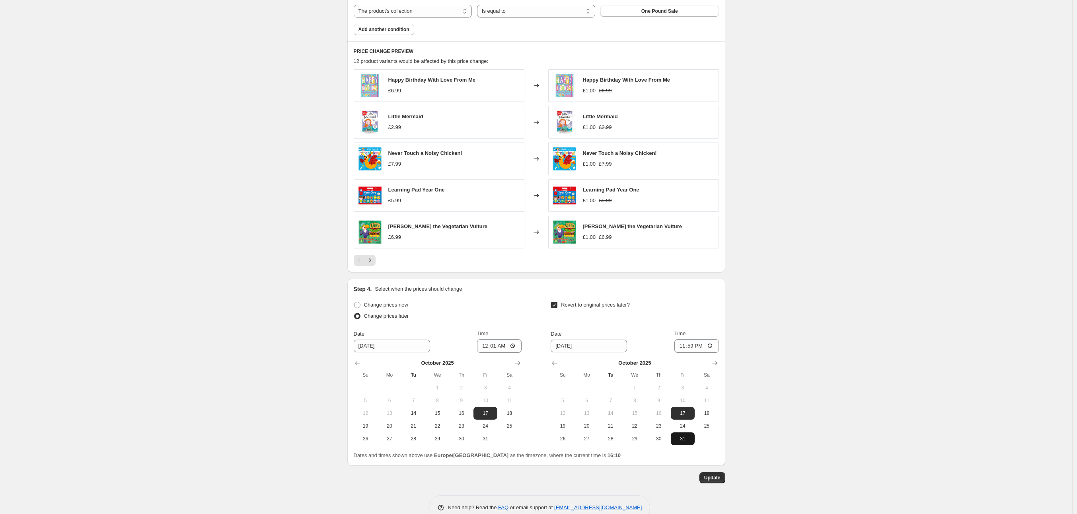
scroll to position [520, 0]
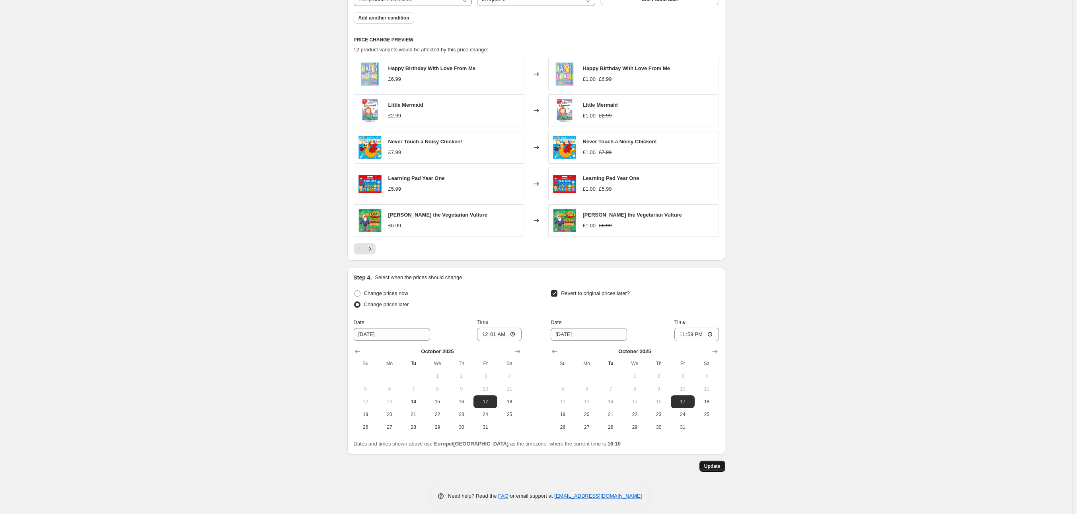
click at [714, 464] on span "Update" at bounding box center [712, 466] width 16 height 6
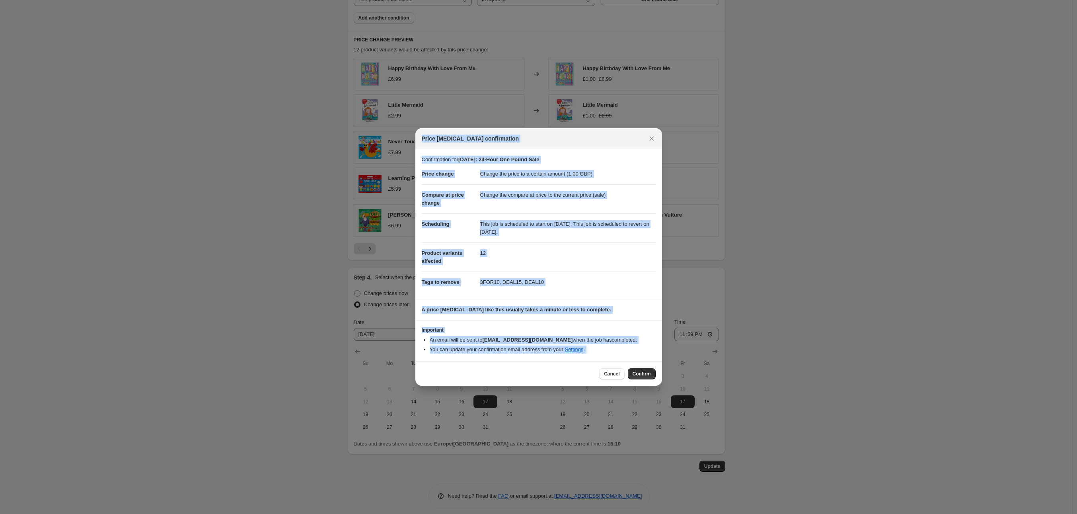
drag, startPoint x: 610, startPoint y: 134, endPoint x: 613, endPoint y: 125, distance: 9.5
click at [613, 513] on div "Price [MEDICAL_DATA] confirmation Confirmation for [DATE]: 24-Hour One Pound Sa…" at bounding box center [538, 520] width 1077 height 0
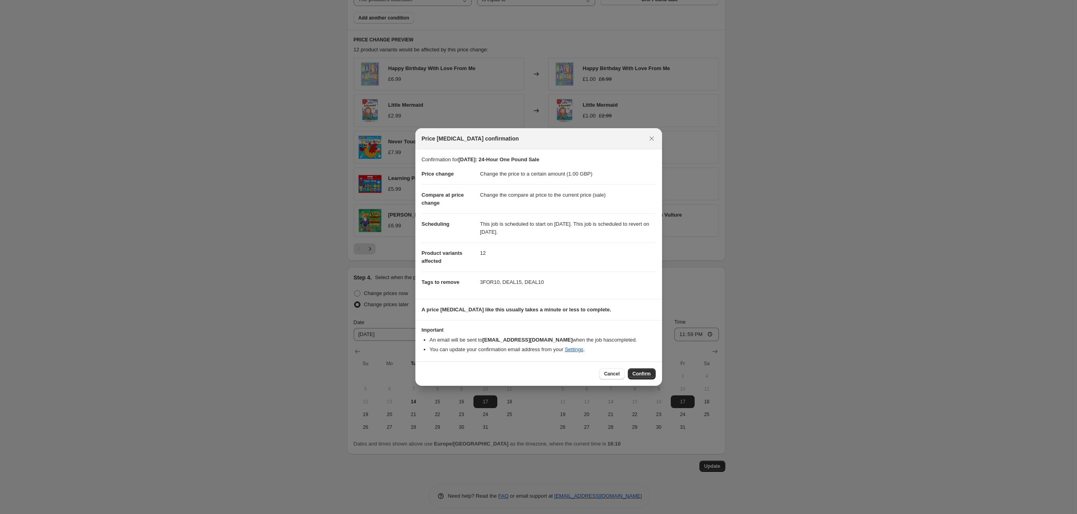
click at [613, 248] on dd "12" at bounding box center [568, 252] width 176 height 21
click at [646, 375] on span "Confirm" at bounding box center [642, 374] width 18 height 6
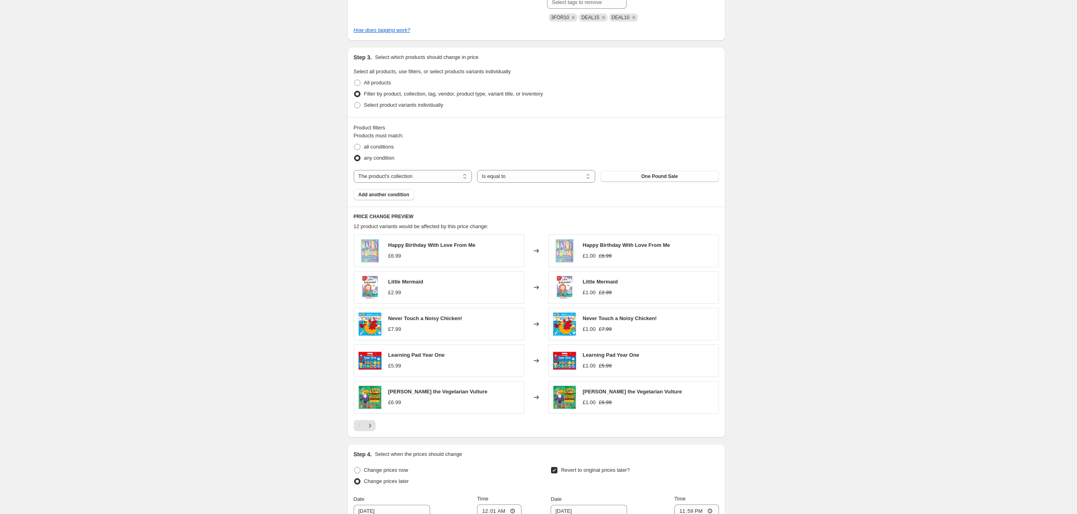
scroll to position [0, 0]
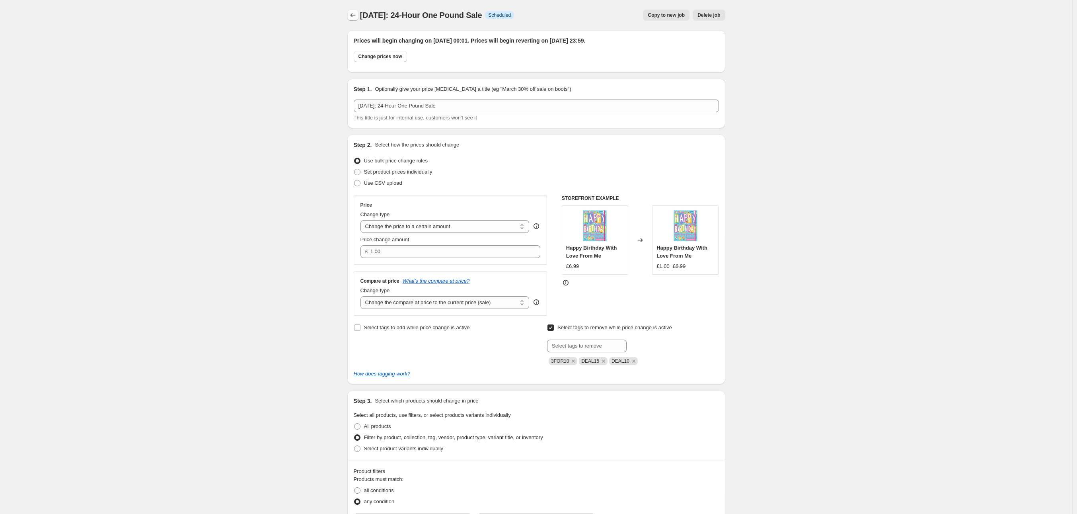
click at [357, 17] on icon "Price change jobs" at bounding box center [353, 15] width 8 height 8
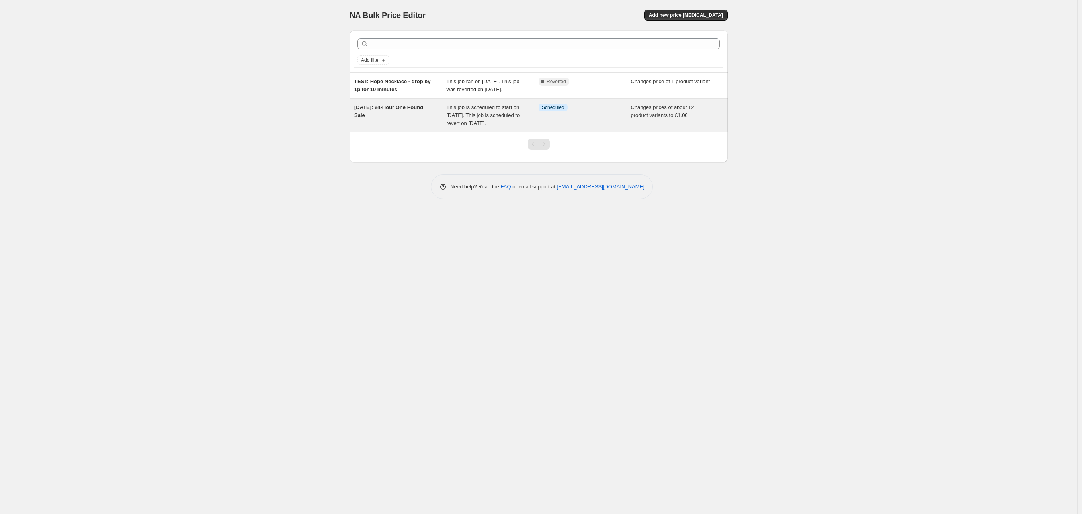
click at [602, 127] on div "Info Scheduled" at bounding box center [584, 115] width 92 height 24
select select "collection"
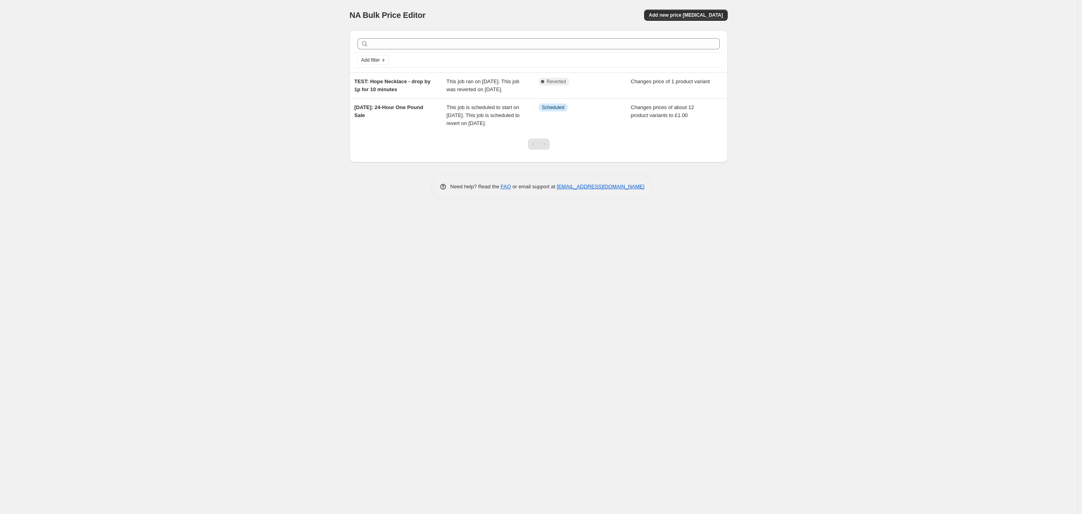
click at [520, 180] on div "Add filter TEST: Hope Necklace - drop by 1p for 10 minutes This job ran on [DAT…" at bounding box center [538, 111] width 378 height 175
click at [520, 94] on div "This job ran on [DATE]. This job was reverted on [DATE]." at bounding box center [493, 86] width 92 height 16
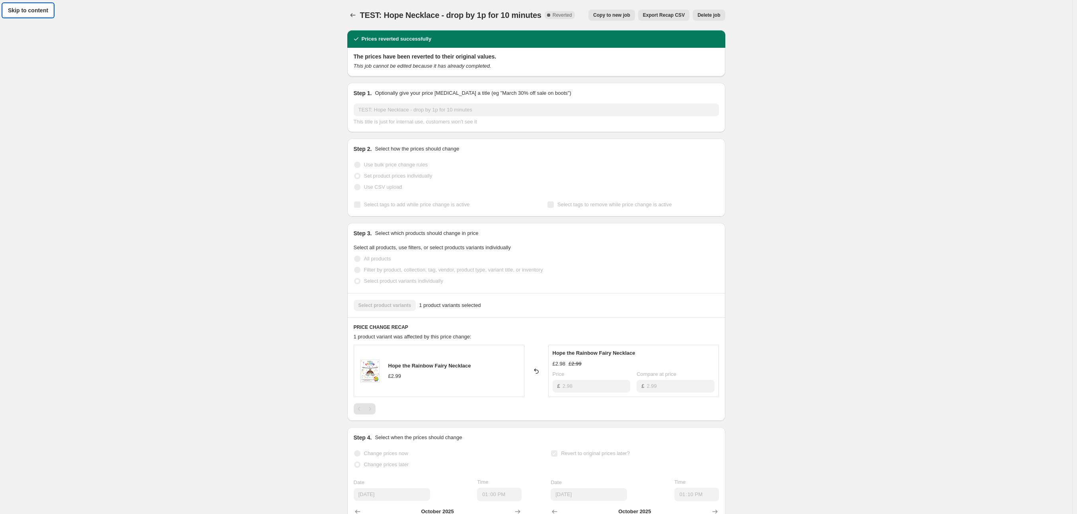
click at [710, 18] on button "Delete job" at bounding box center [709, 15] width 32 height 11
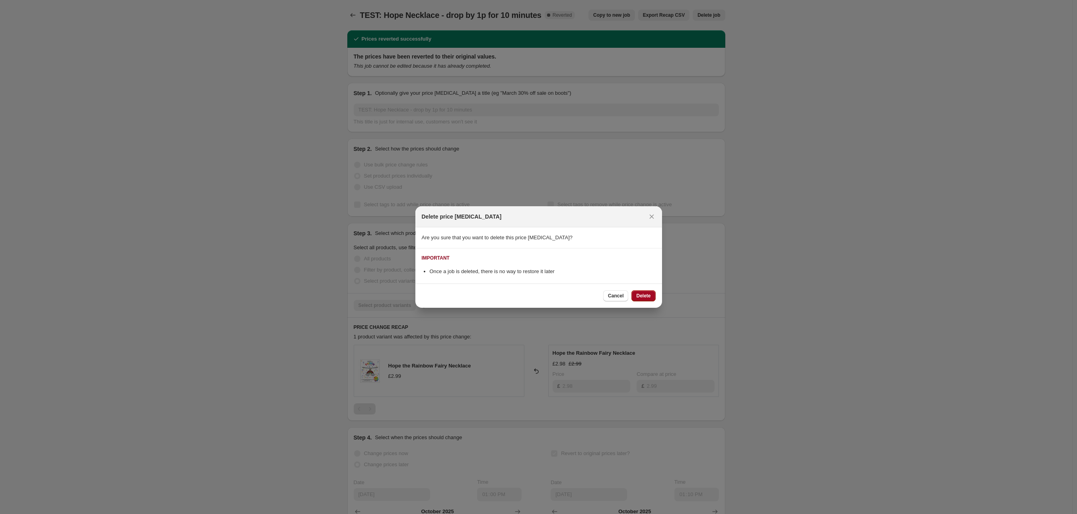
click at [647, 300] on button "Delete" at bounding box center [644, 295] width 24 height 11
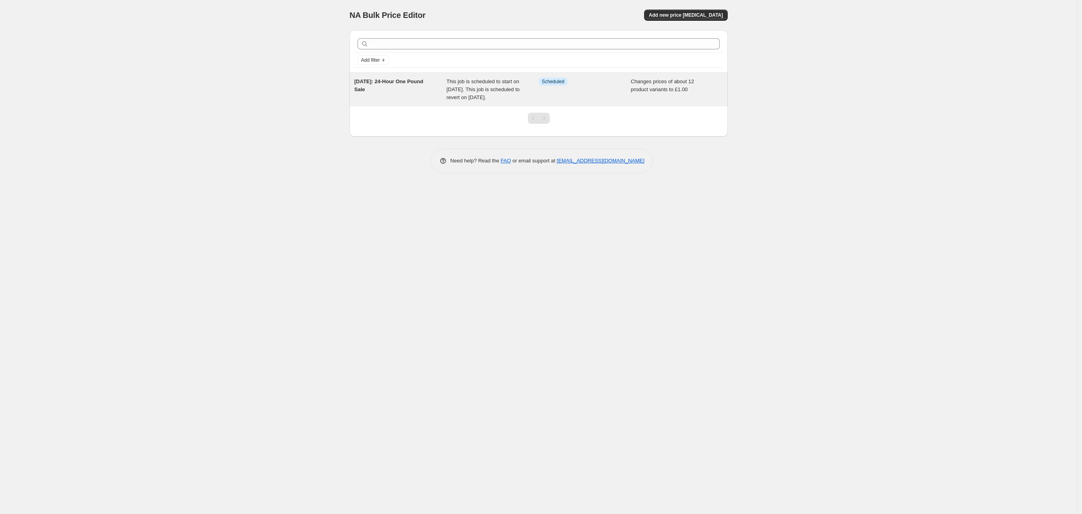
click at [632, 96] on div "Changes prices of about 12 product variants to £1.00" at bounding box center [677, 90] width 92 height 24
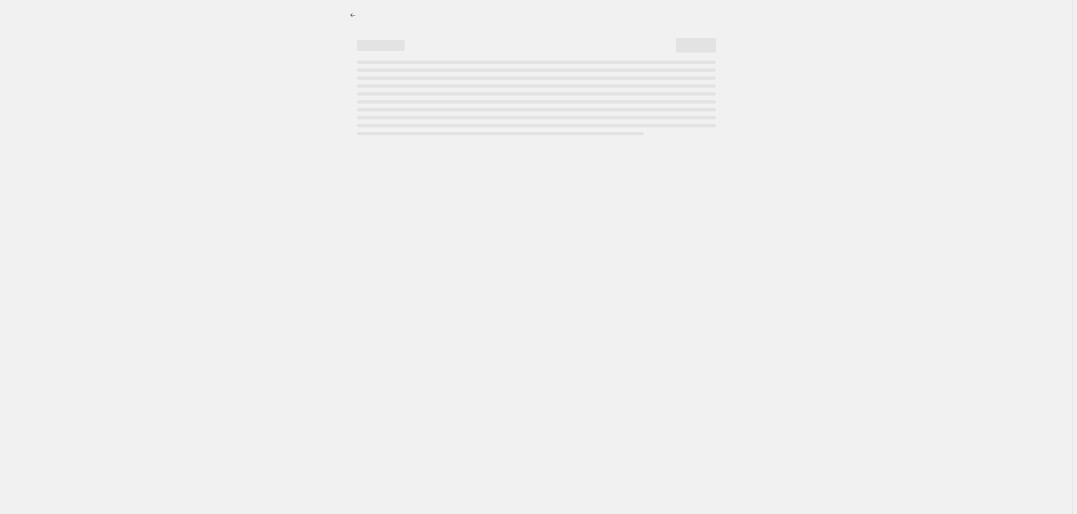
select select "collection"
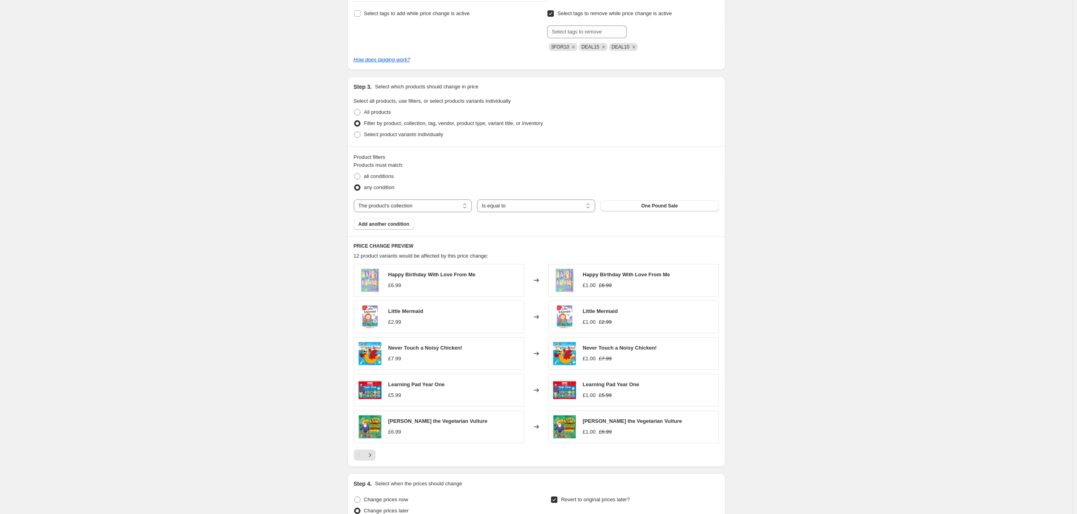
scroll to position [315, 0]
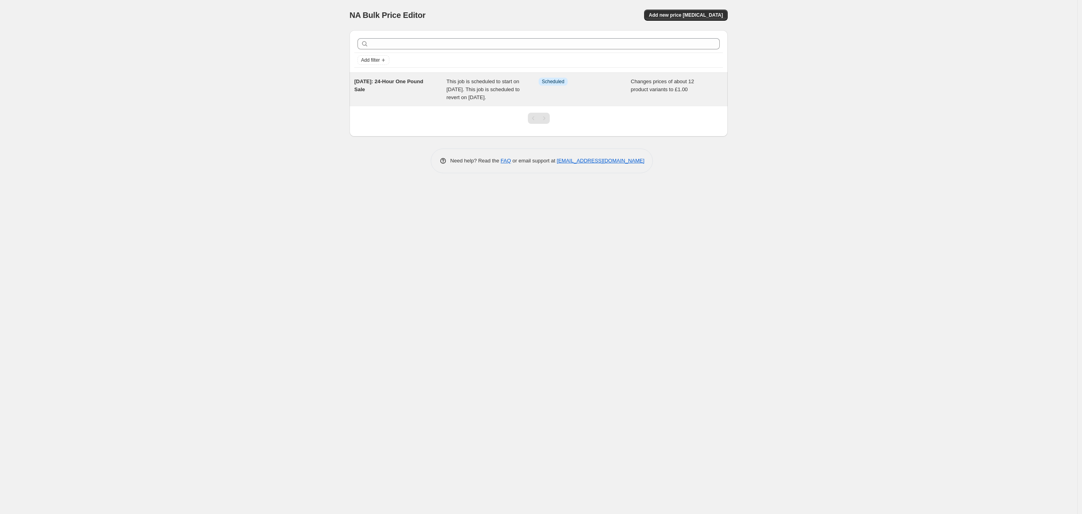
click at [499, 98] on span "This job is scheduled to start on [DATE]. This job is scheduled to revert on [D…" at bounding box center [483, 89] width 73 height 22
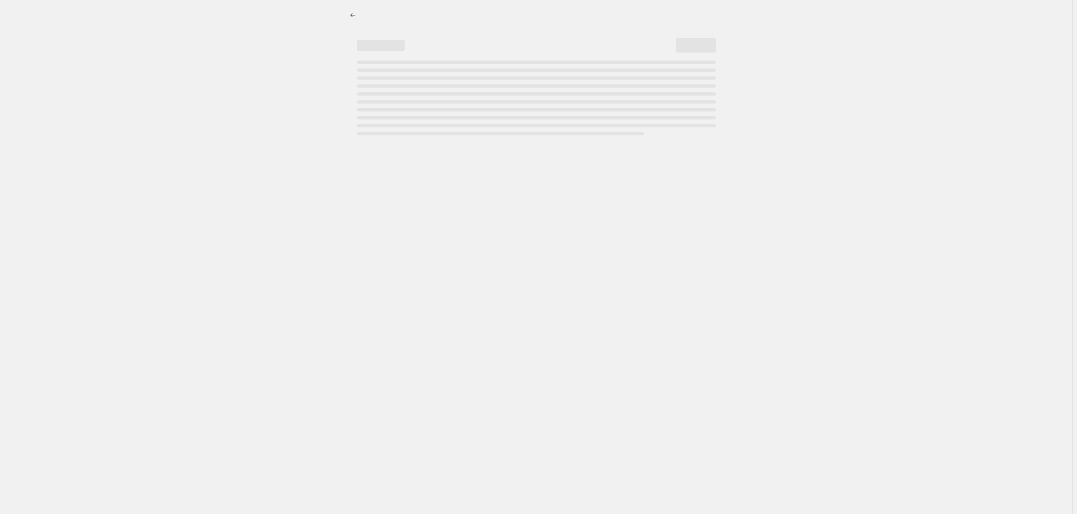
select select "collection"
